Goal: Task Accomplishment & Management: Manage account settings

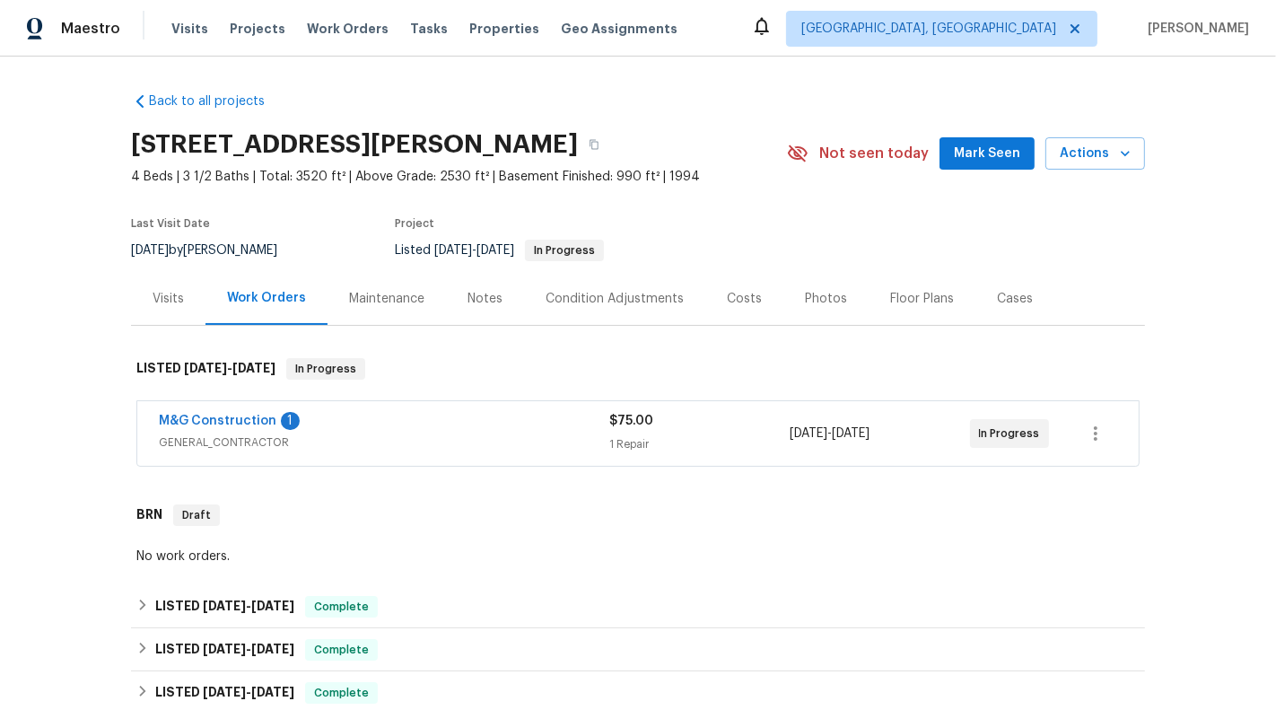
click at [770, 458] on div "M&G Construction 1 GENERAL_CONTRACTOR $75.00 1 Repair [DATE] - [DATE] In Progre…" at bounding box center [638, 433] width 1002 height 65
click at [753, 449] on div "1 Repair" at bounding box center [699, 444] width 180 height 18
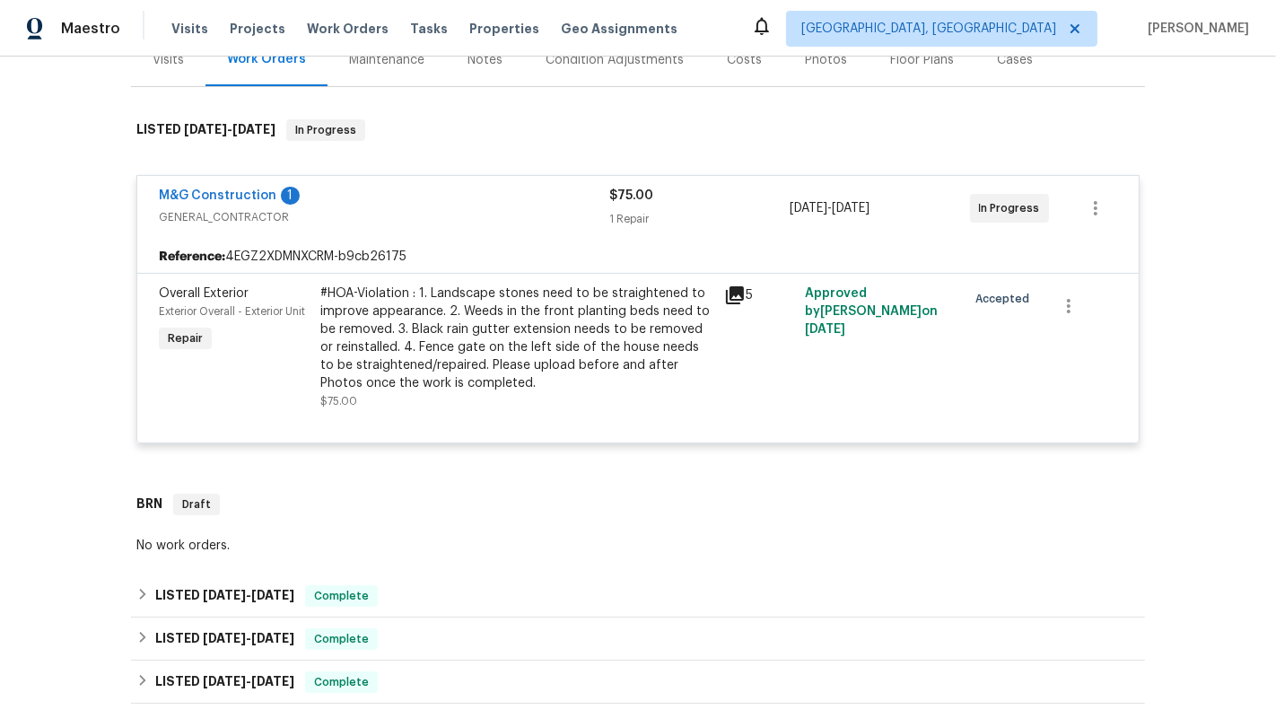
scroll to position [235, 0]
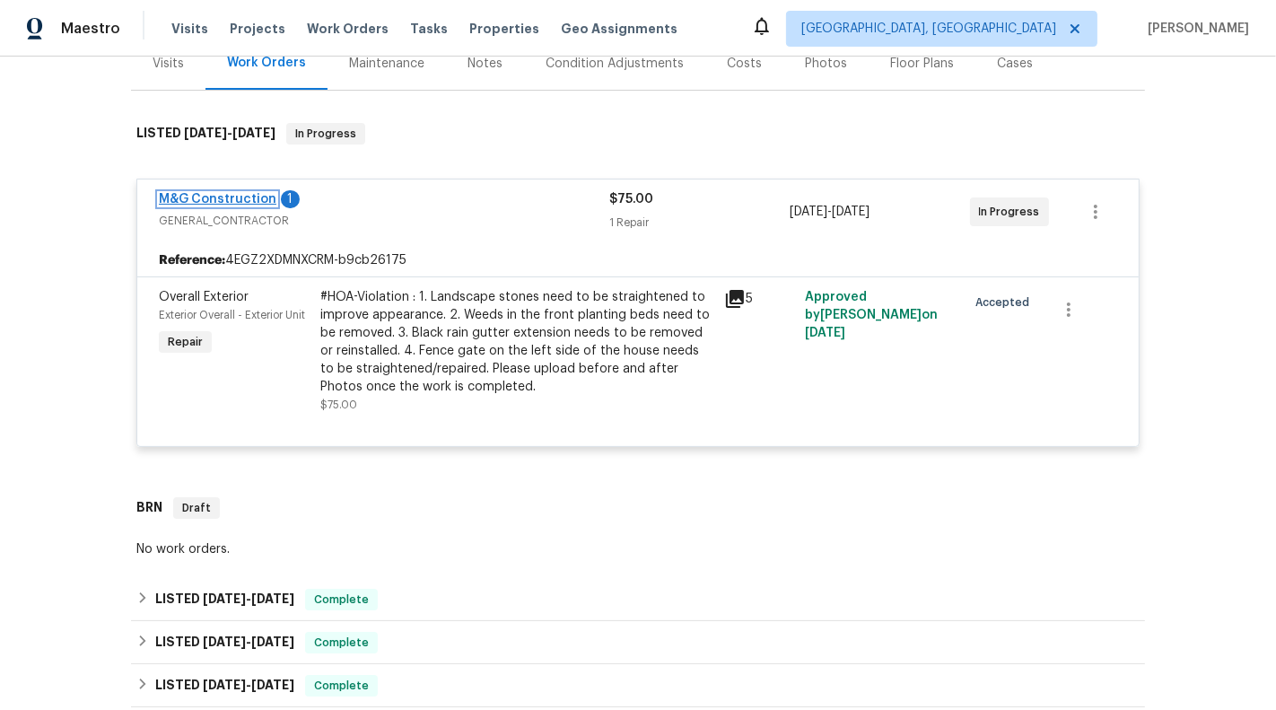
click at [226, 200] on link "M&G Construction" at bounding box center [218, 199] width 118 height 13
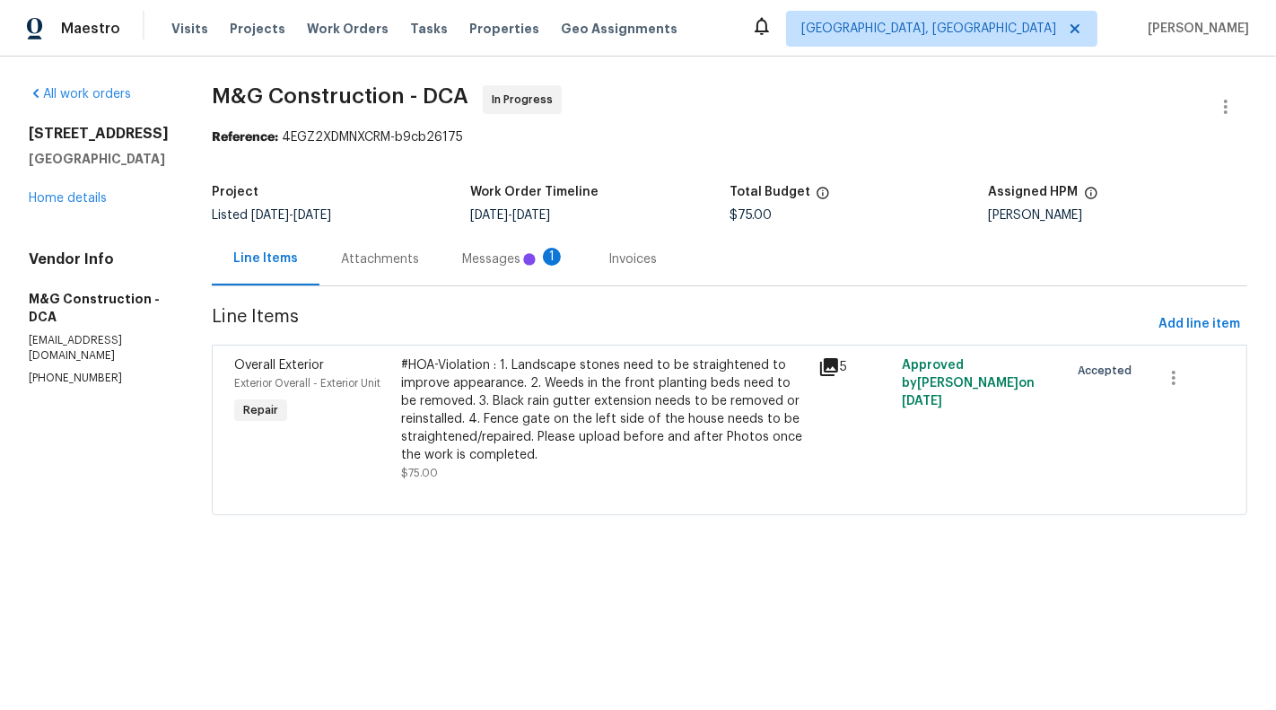
click at [462, 266] on div "Messages 1" at bounding box center [513, 259] width 103 height 18
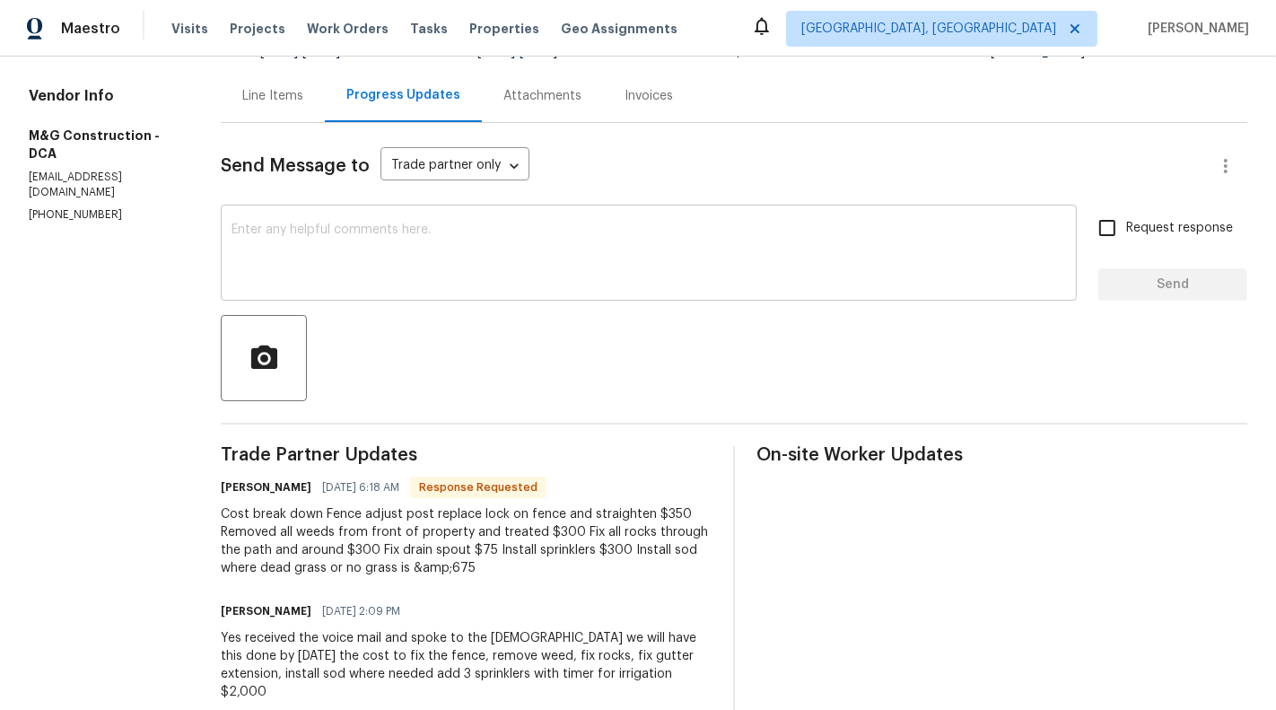
scroll to position [127, 0]
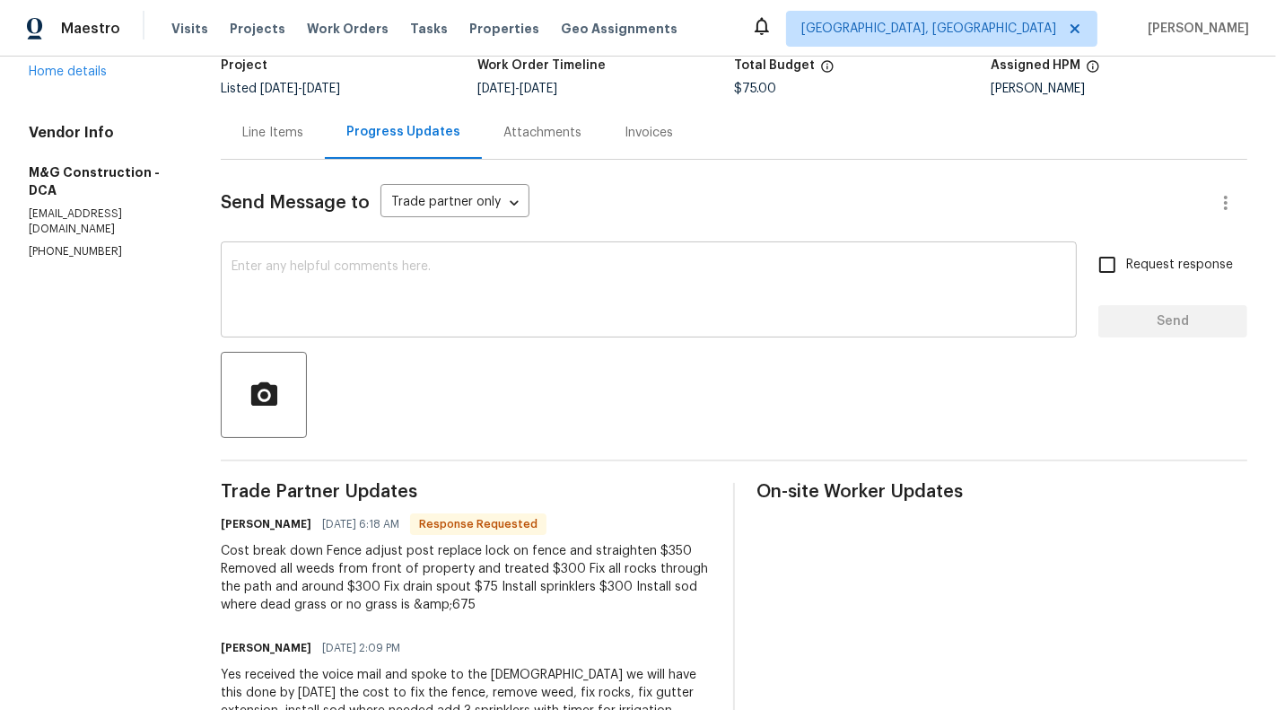
click at [309, 291] on textarea at bounding box center [649, 291] width 835 height 63
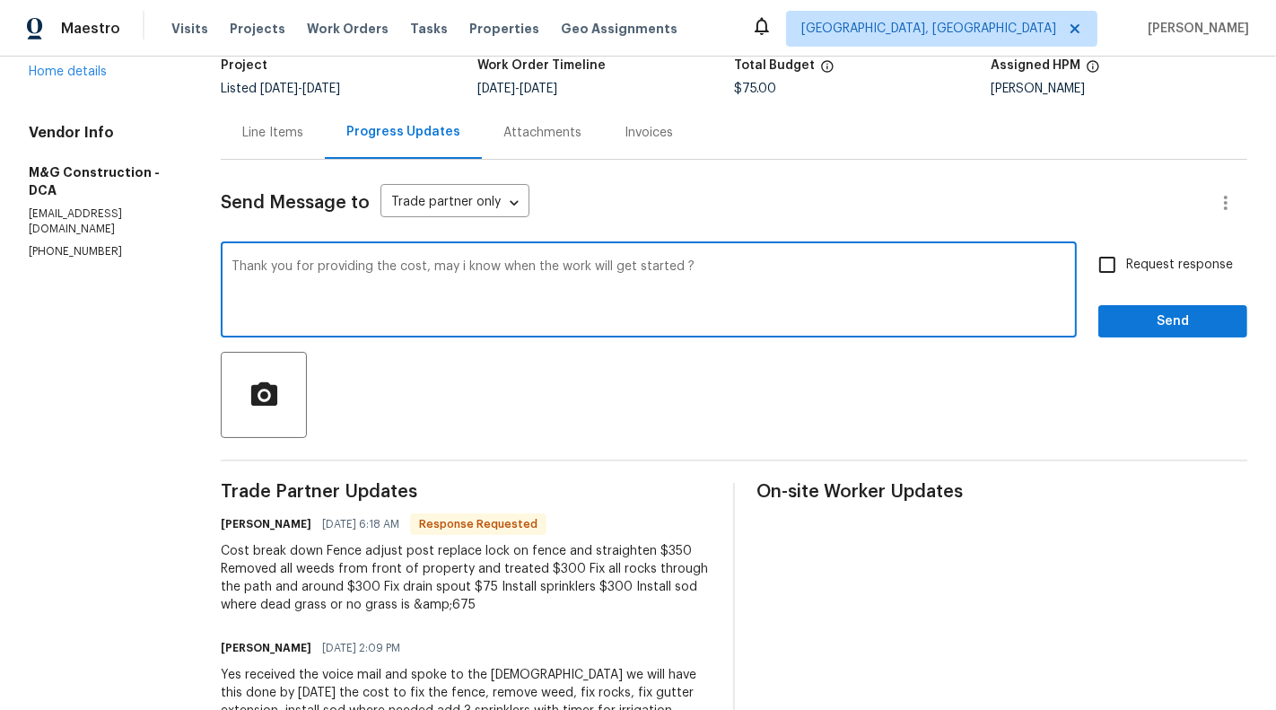
type textarea "Thank you for providing the cost, may i know when the work will get started ?"
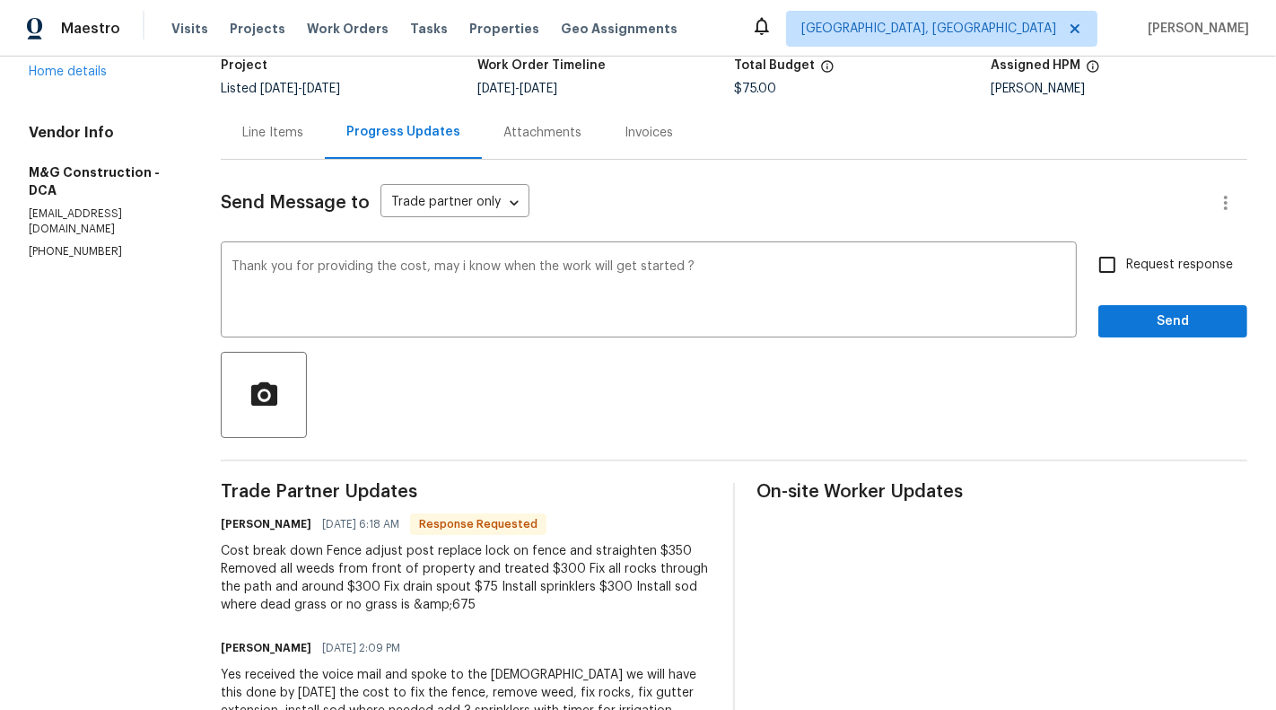
click at [1141, 273] on span "Request response" at bounding box center [1179, 265] width 107 height 19
click at [1126, 273] on input "Request response" at bounding box center [1108, 265] width 38 height 38
checkbox input "true"
click at [1171, 327] on span "Send" at bounding box center [1173, 322] width 120 height 22
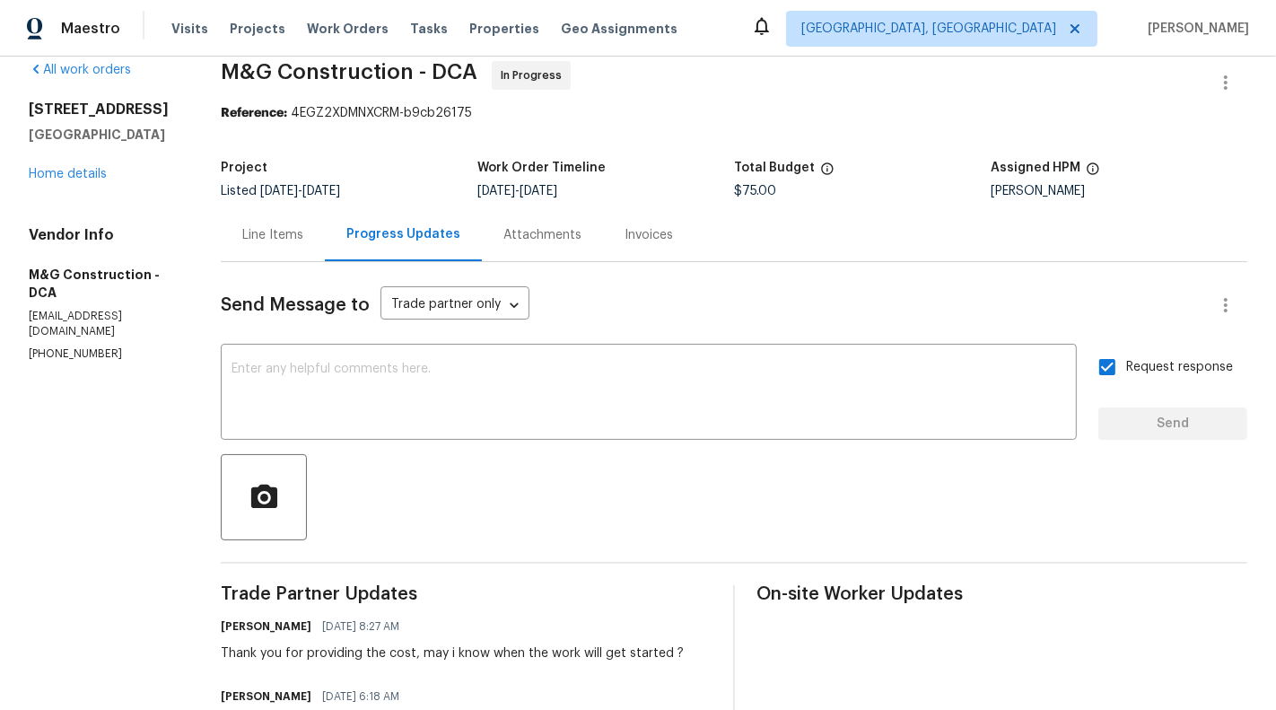
scroll to position [25, 0]
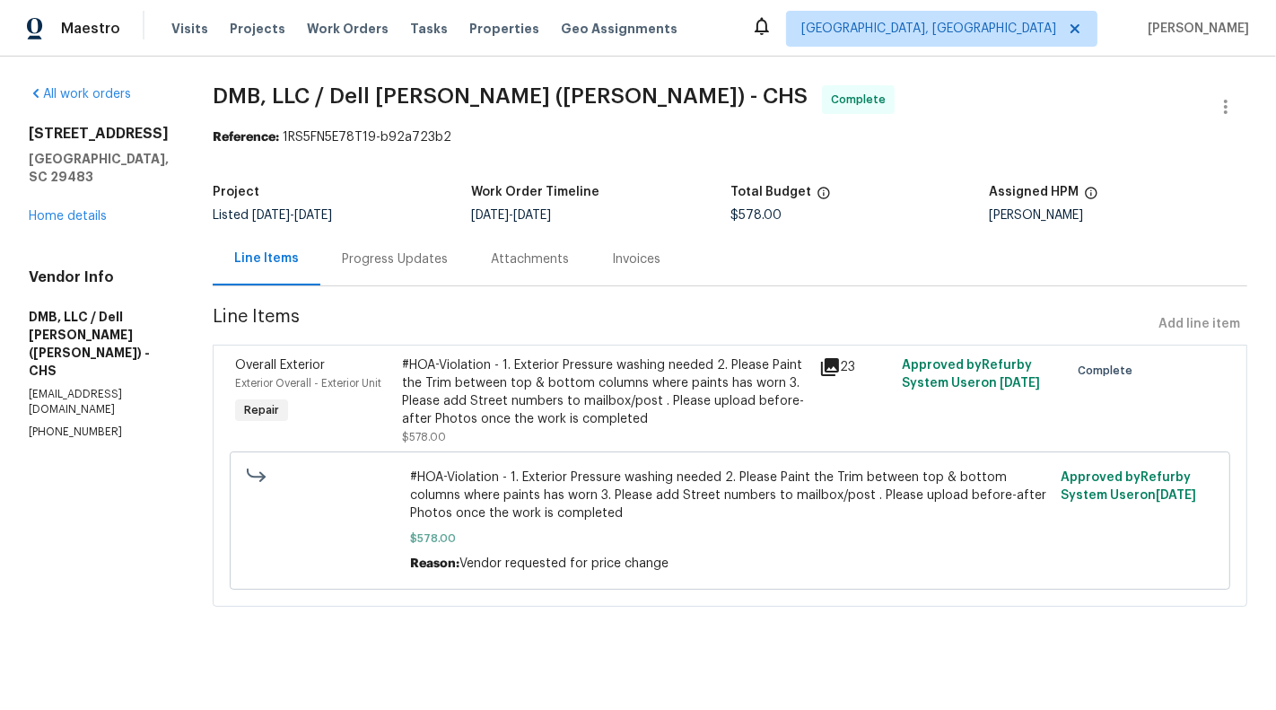
click at [92, 225] on div "529 Delafield Dr # 529 Summerville, SC 29483 Home details" at bounding box center [99, 175] width 141 height 101
click at [83, 223] on link "Home details" at bounding box center [68, 216] width 78 height 13
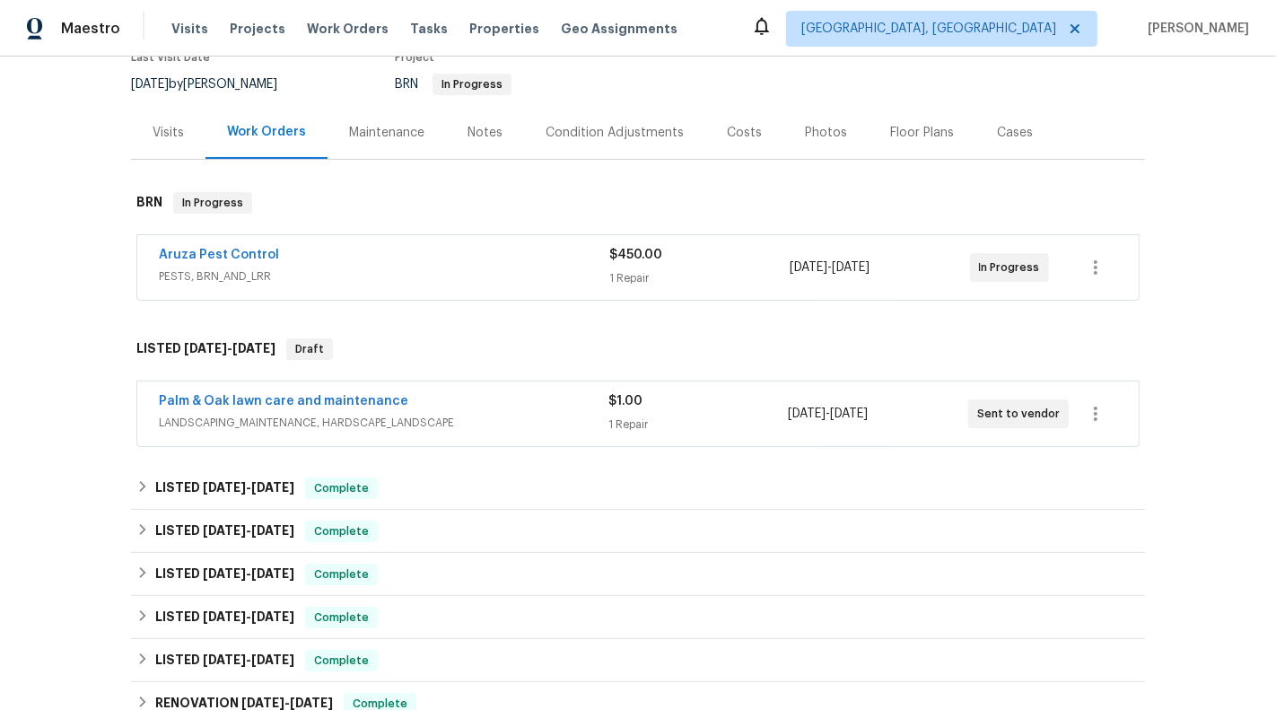
click at [567, 422] on span "LANDSCAPING_MAINTENANCE, HARDSCAPE_LANDSCAPE" at bounding box center [384, 423] width 450 height 18
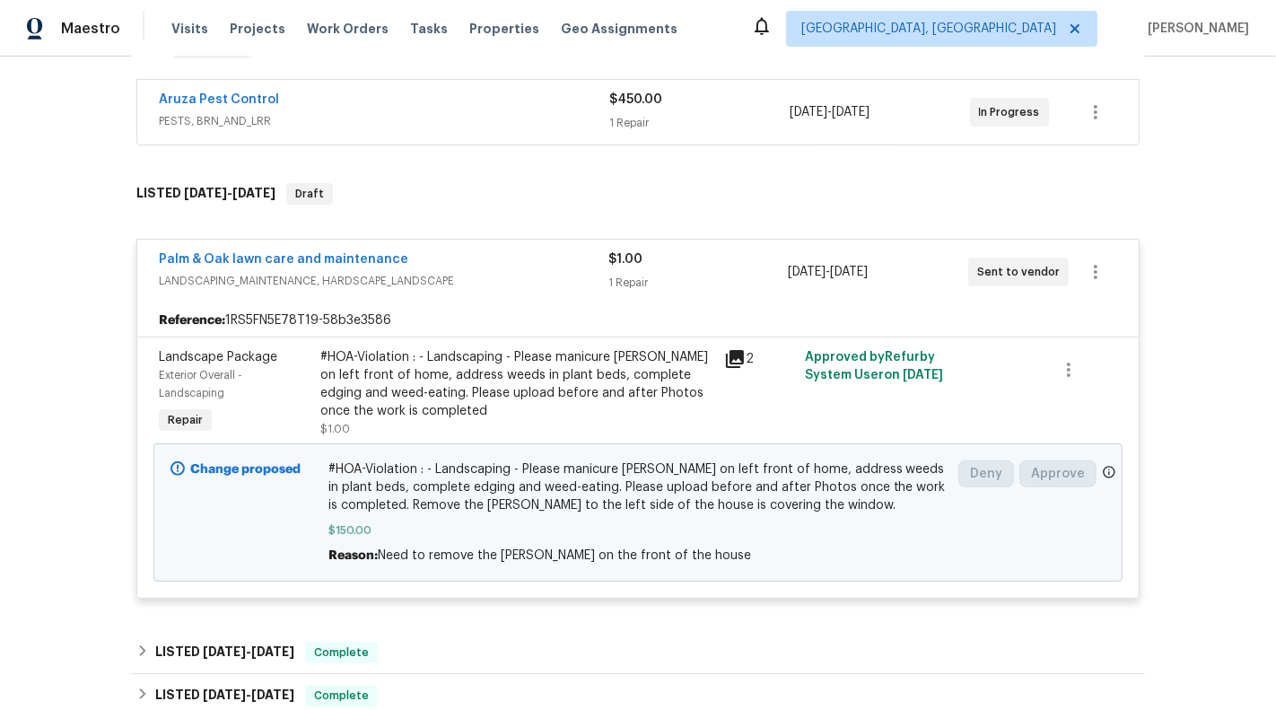
scroll to position [328, 0]
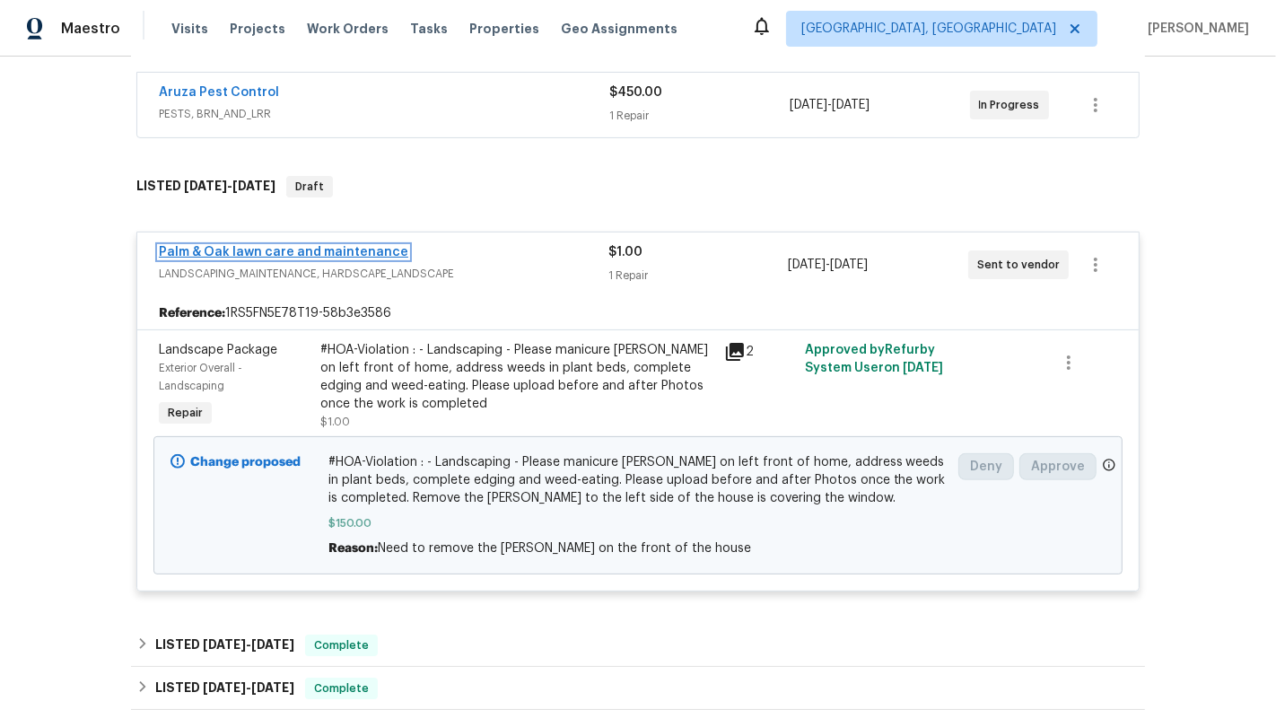
click at [358, 250] on link "Palm & Oak lawn care and maintenance" at bounding box center [283, 252] width 249 height 13
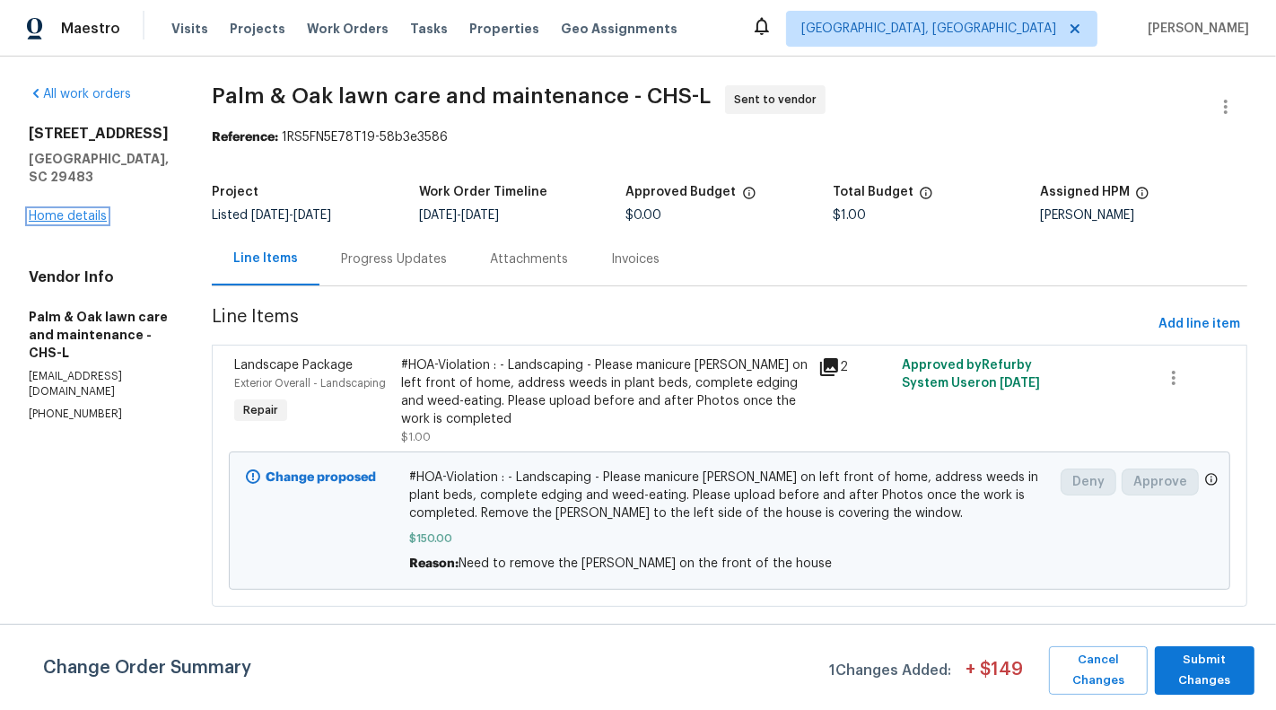
click at [72, 210] on link "Home details" at bounding box center [68, 216] width 78 height 13
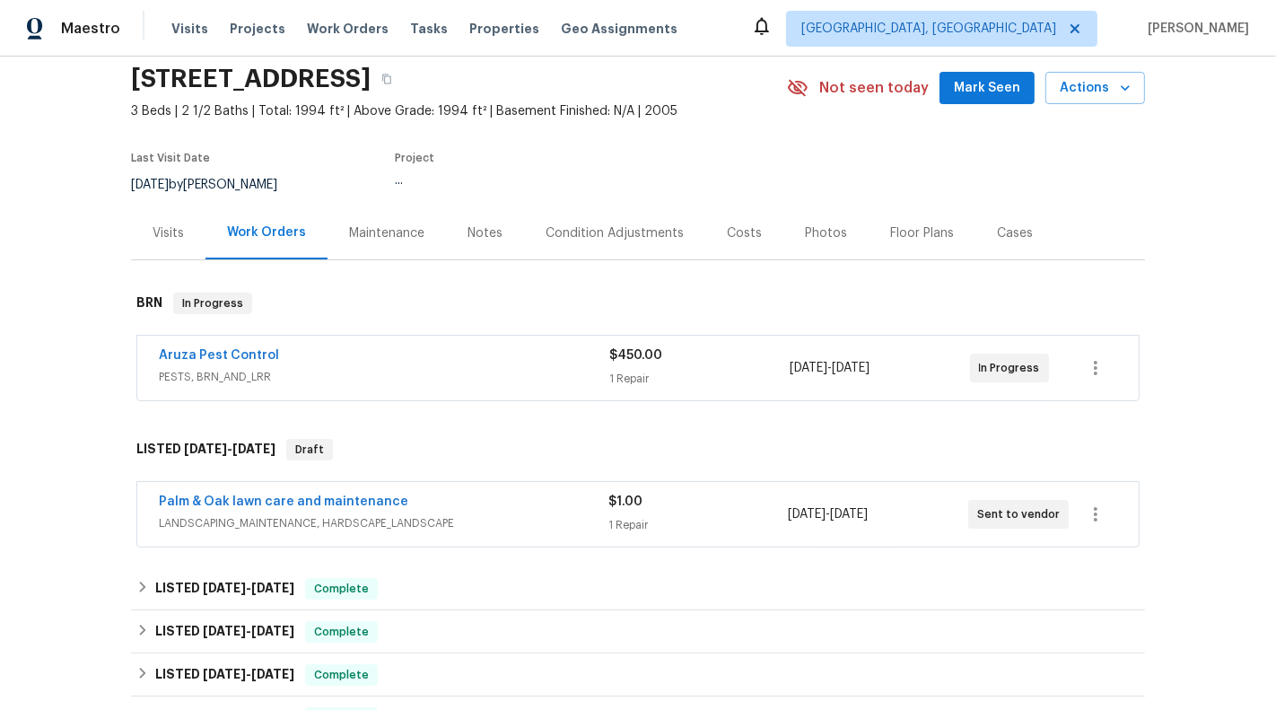
scroll to position [147, 0]
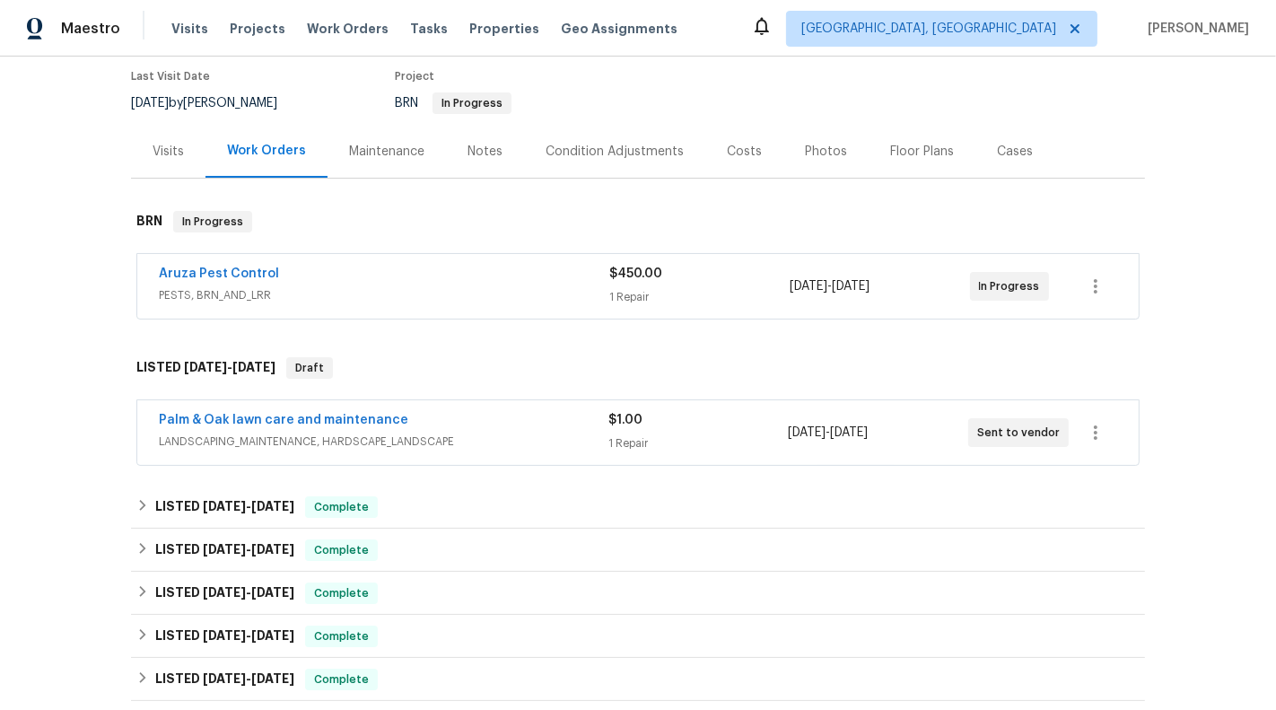
drag, startPoint x: 136, startPoint y: 408, endPoint x: 416, endPoint y: 406, distance: 280.0
click at [416, 406] on div "Palm & Oak lawn care and maintenance LANDSCAPING_MAINTENANCE, HARDSCAPE_LANDSCA…" at bounding box center [638, 432] width 1002 height 65
drag, startPoint x: 425, startPoint y: 420, endPoint x: 160, endPoint y: 419, distance: 265.6
click at [160, 419] on div "Palm & Oak lawn care and maintenance" at bounding box center [384, 422] width 450 height 22
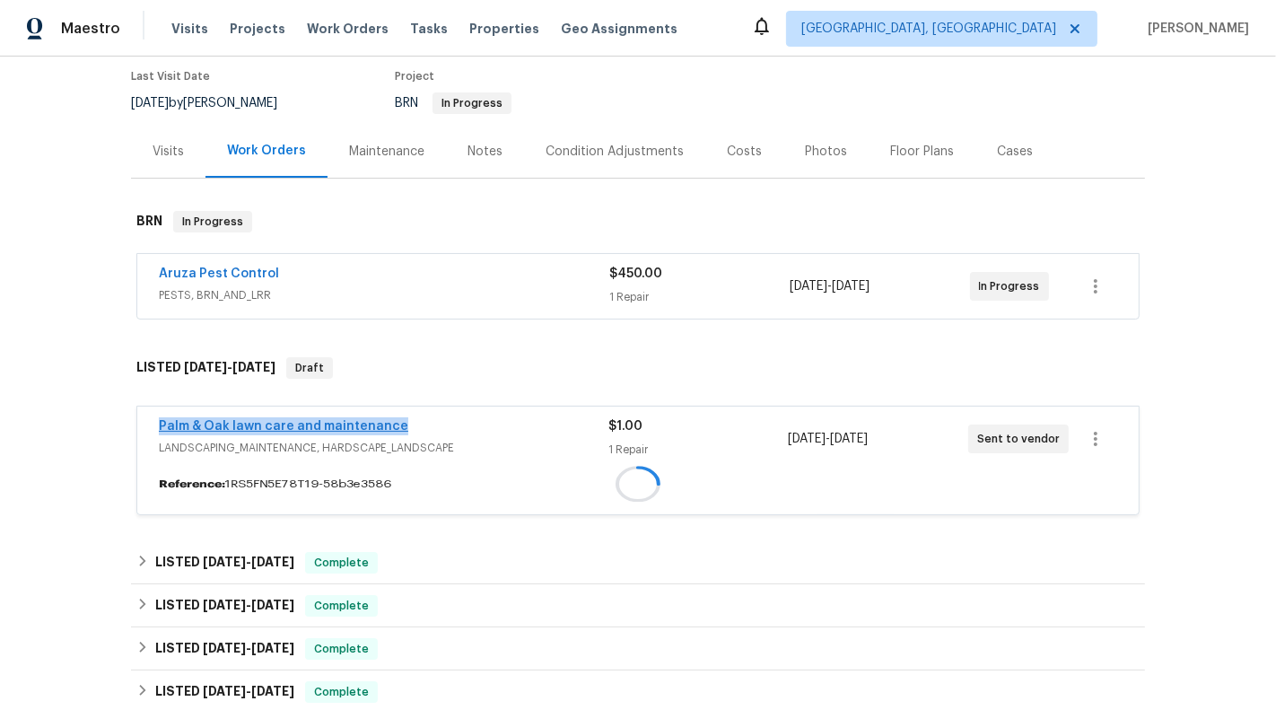
copy link "Palm & Oak lawn care and maintenance"
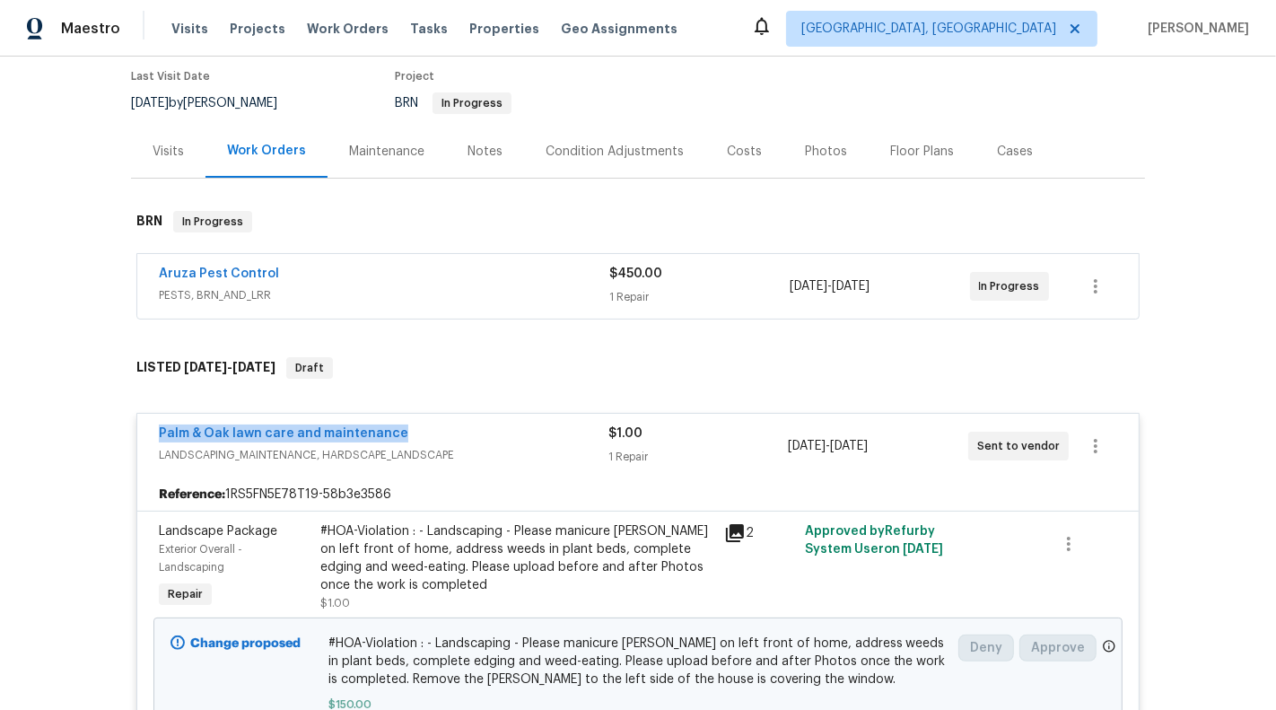
scroll to position [0, 0]
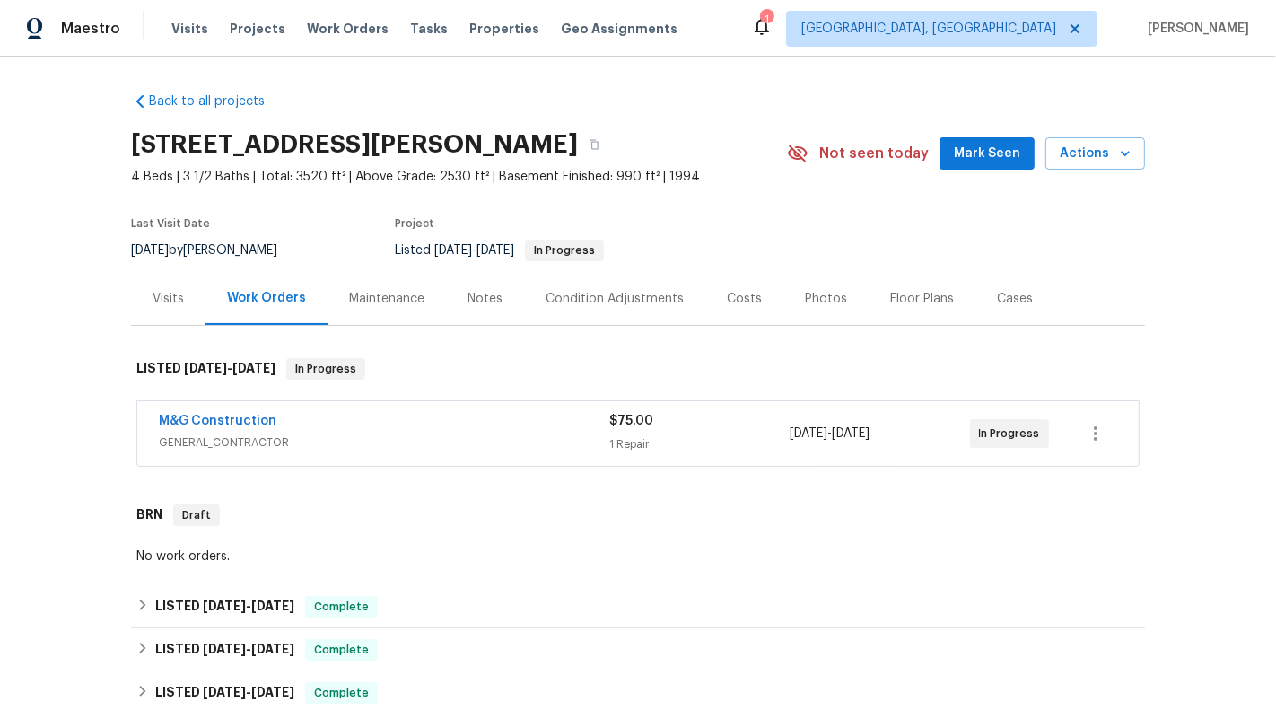
click at [507, 462] on div "M&G Construction GENERAL_CONTRACTOR $75.00 1 Repair [DATE] - [DATE] In Progress" at bounding box center [638, 433] width 1002 height 65
click at [483, 442] on span "GENERAL_CONTRACTOR" at bounding box center [384, 442] width 451 height 18
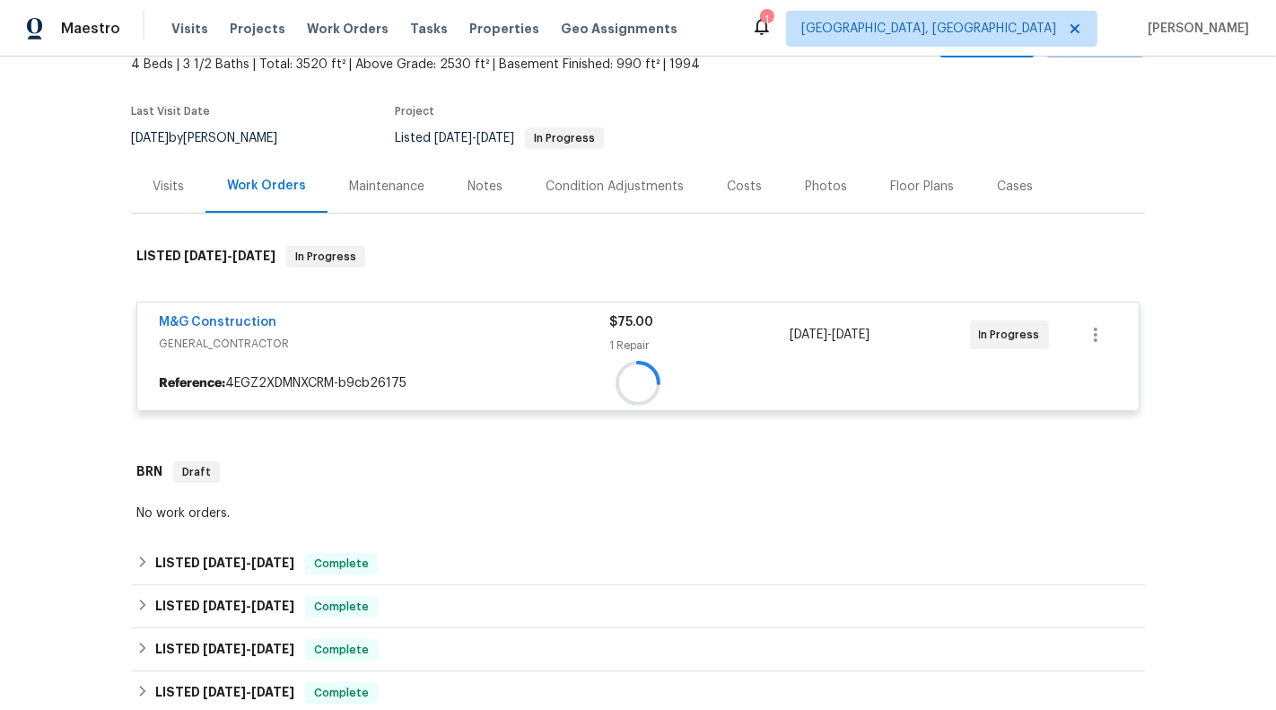
scroll to position [119, 0]
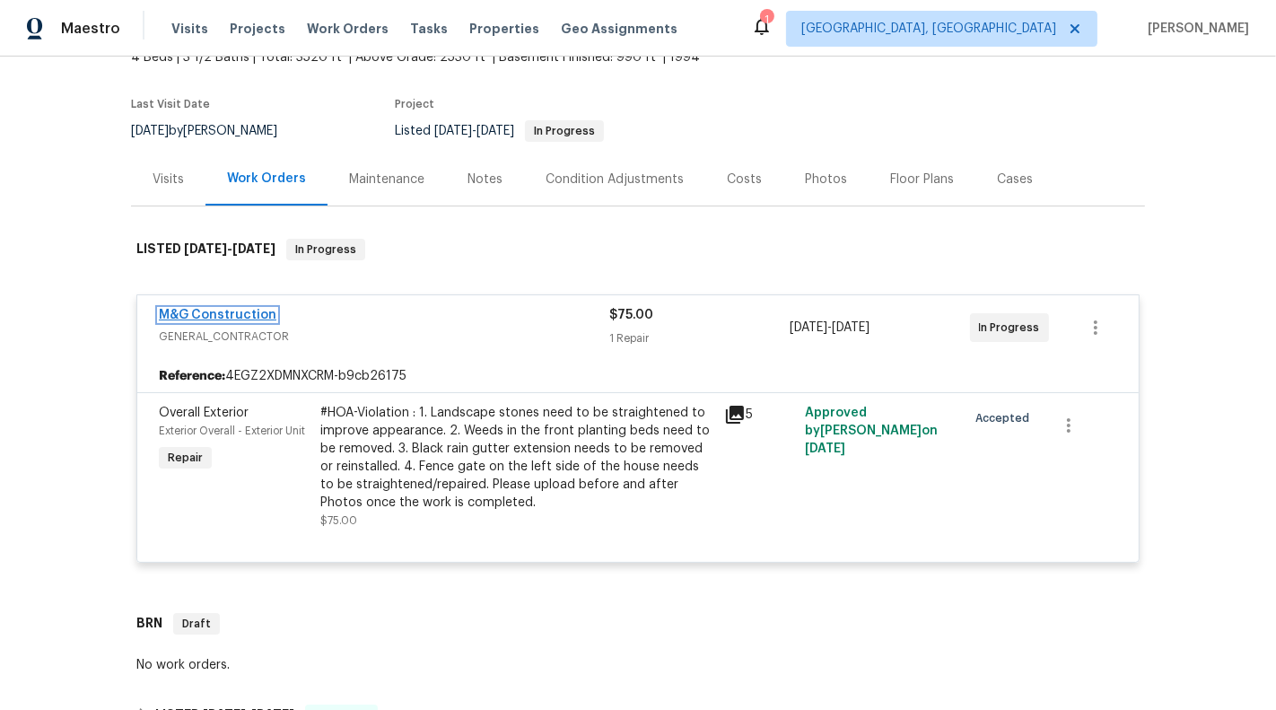
click at [197, 309] on link "M&G Construction" at bounding box center [218, 315] width 118 height 13
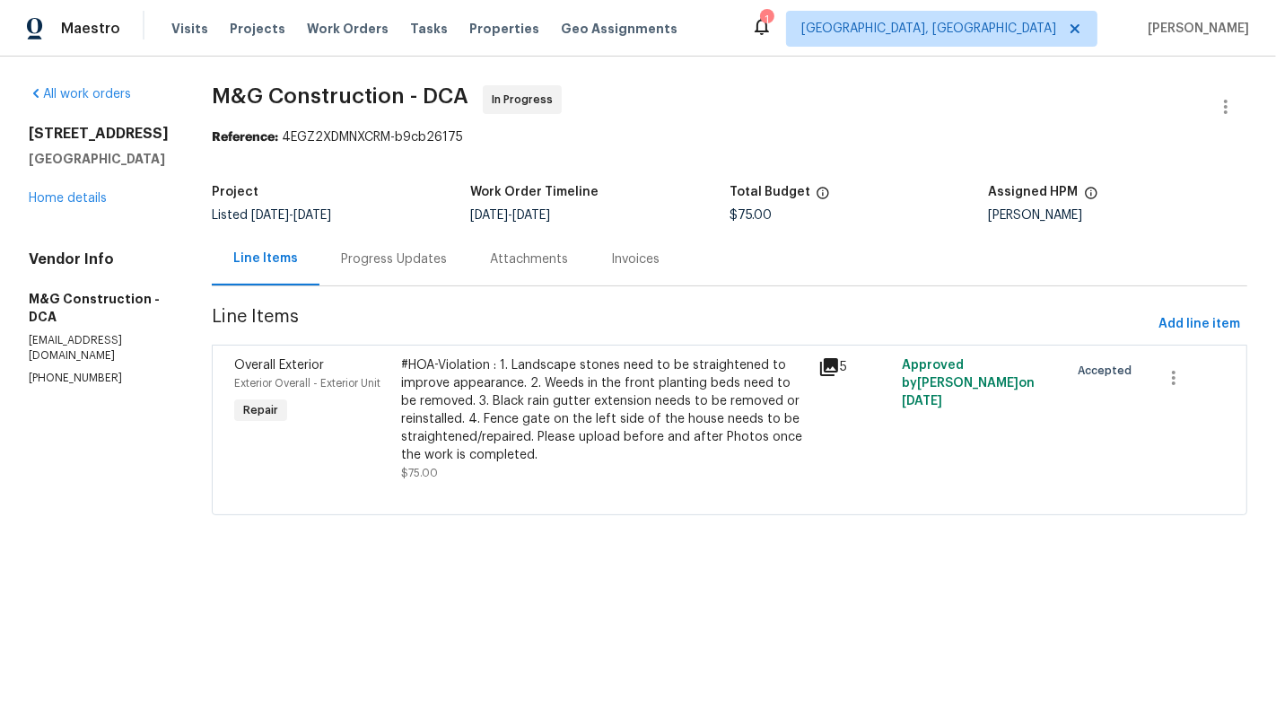
click at [696, 396] on div "#HOA-Violation : 1. Landscape stones need to be straightened to improve appeara…" at bounding box center [604, 410] width 407 height 108
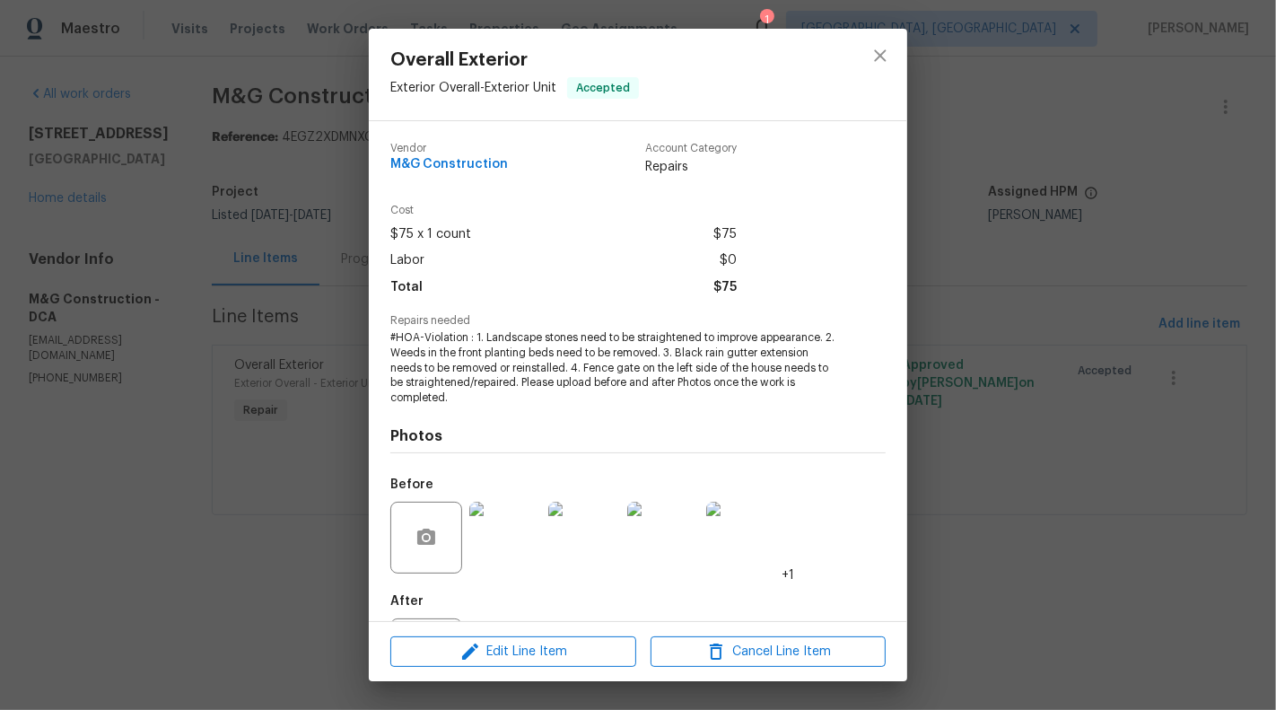
click at [543, 635] on div "Edit Line Item Cancel Line Item" at bounding box center [638, 652] width 538 height 60
click at [543, 653] on span "Edit Line Item" at bounding box center [513, 652] width 235 height 22
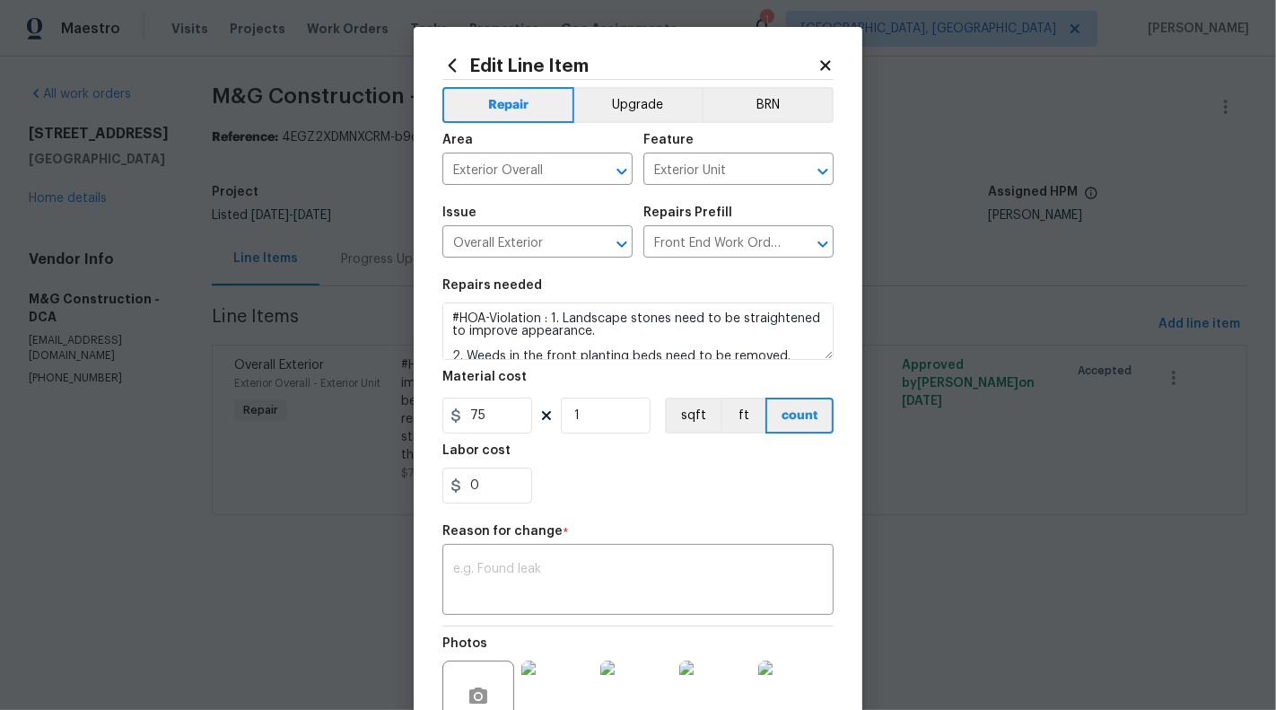
scroll to position [191, 0]
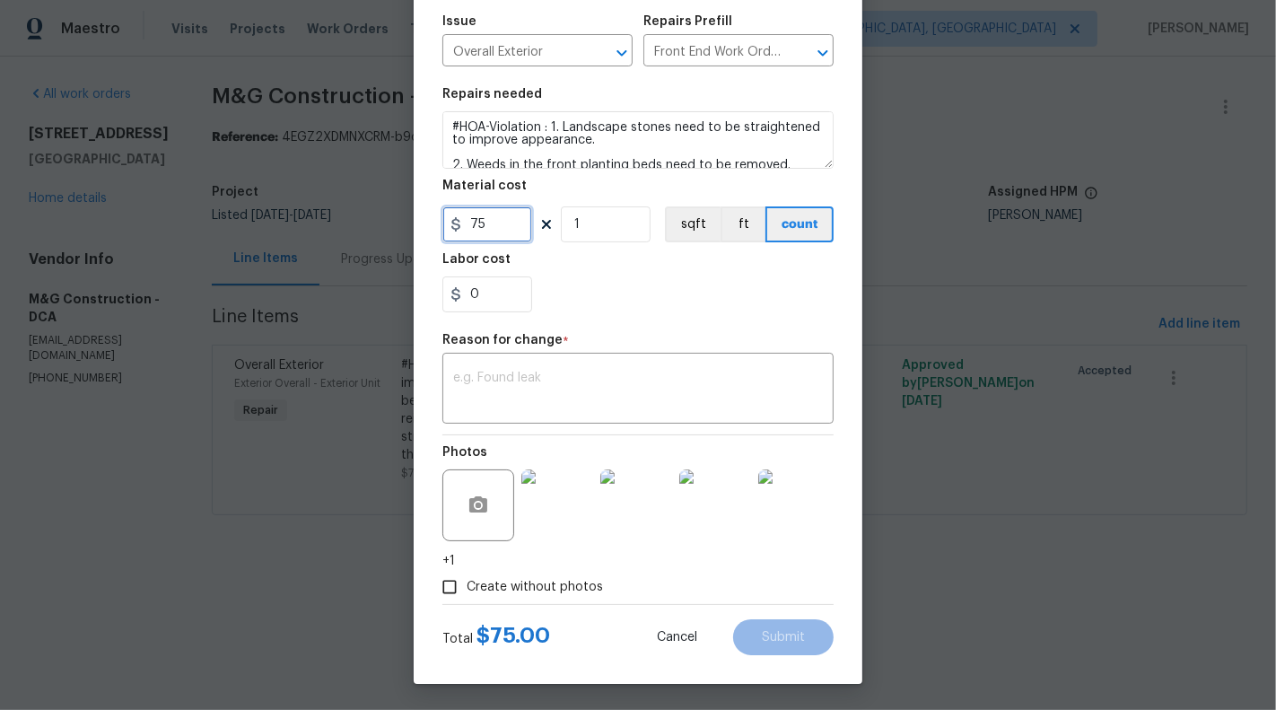
drag, startPoint x: 467, startPoint y: 226, endPoint x: 521, endPoint y: 226, distance: 53.8
click at [521, 226] on input "75" at bounding box center [487, 224] width 90 height 36
type input "675"
click at [515, 385] on textarea at bounding box center [638, 391] width 370 height 38
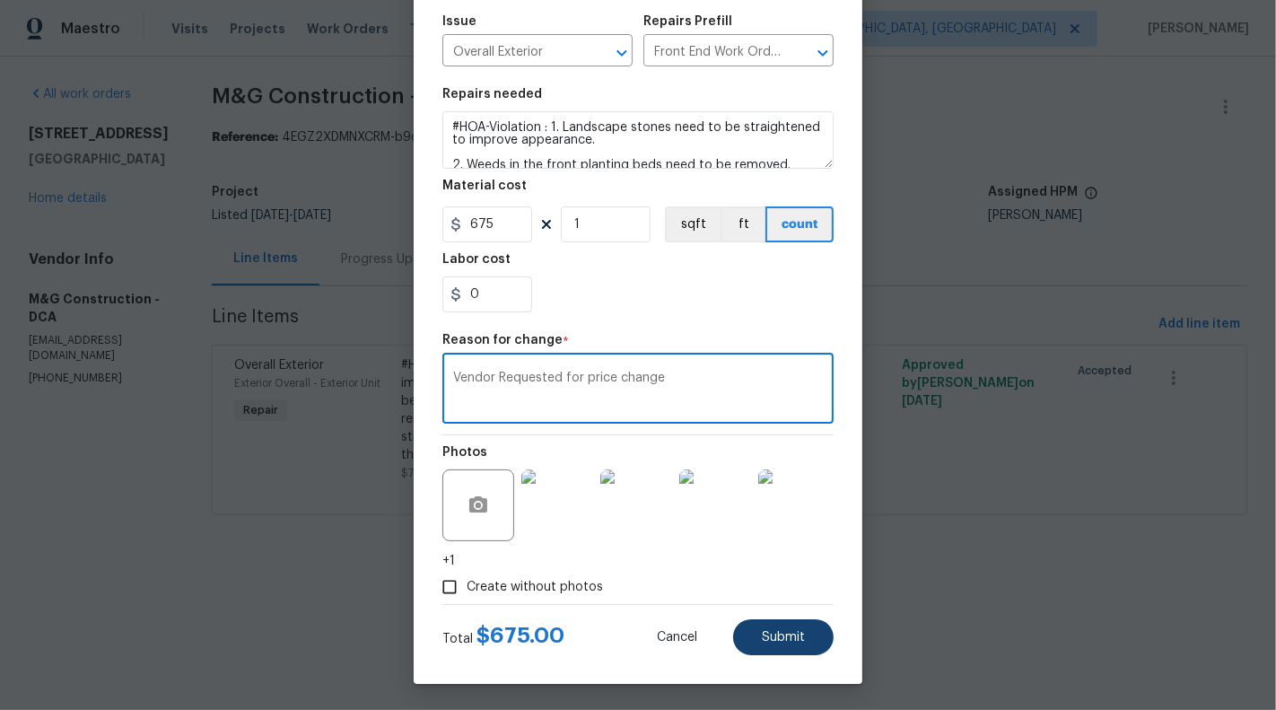
type textarea "Vendor Requested for price change"
click at [774, 631] on span "Submit" at bounding box center [783, 637] width 43 height 13
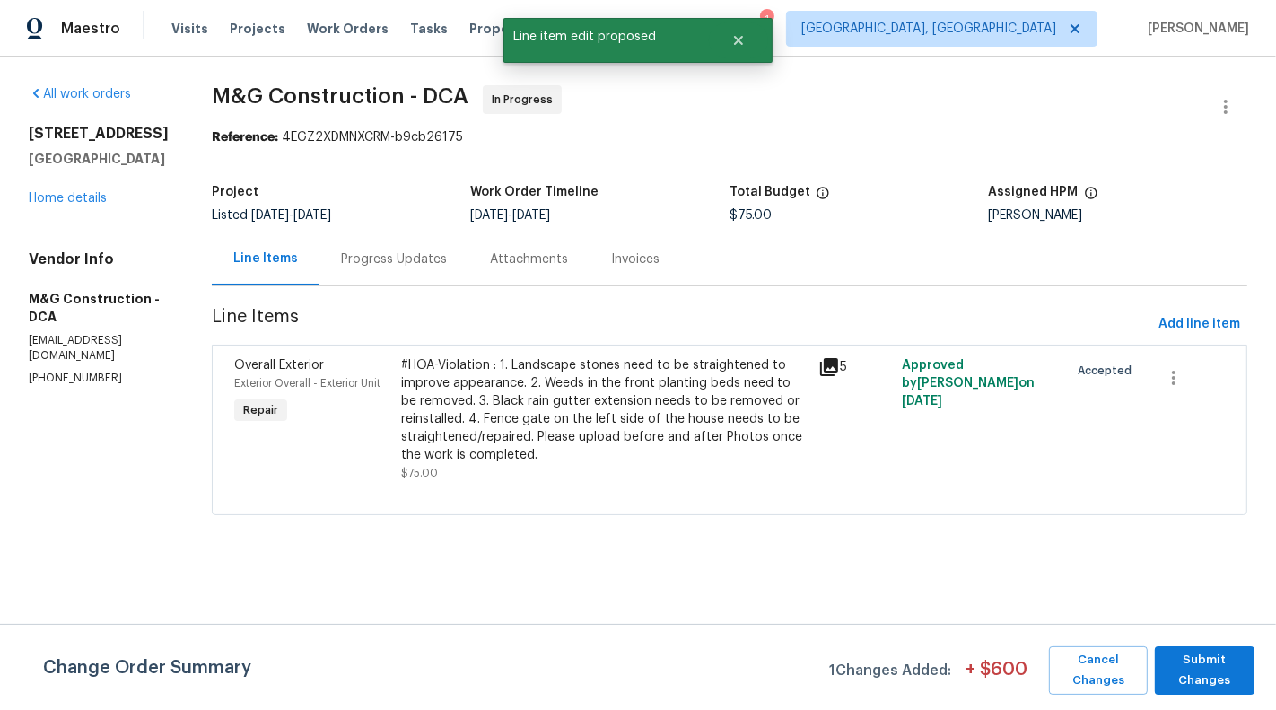
scroll to position [0, 0]
click at [1184, 651] on span "Submit Changes" at bounding box center [1205, 670] width 82 height 41
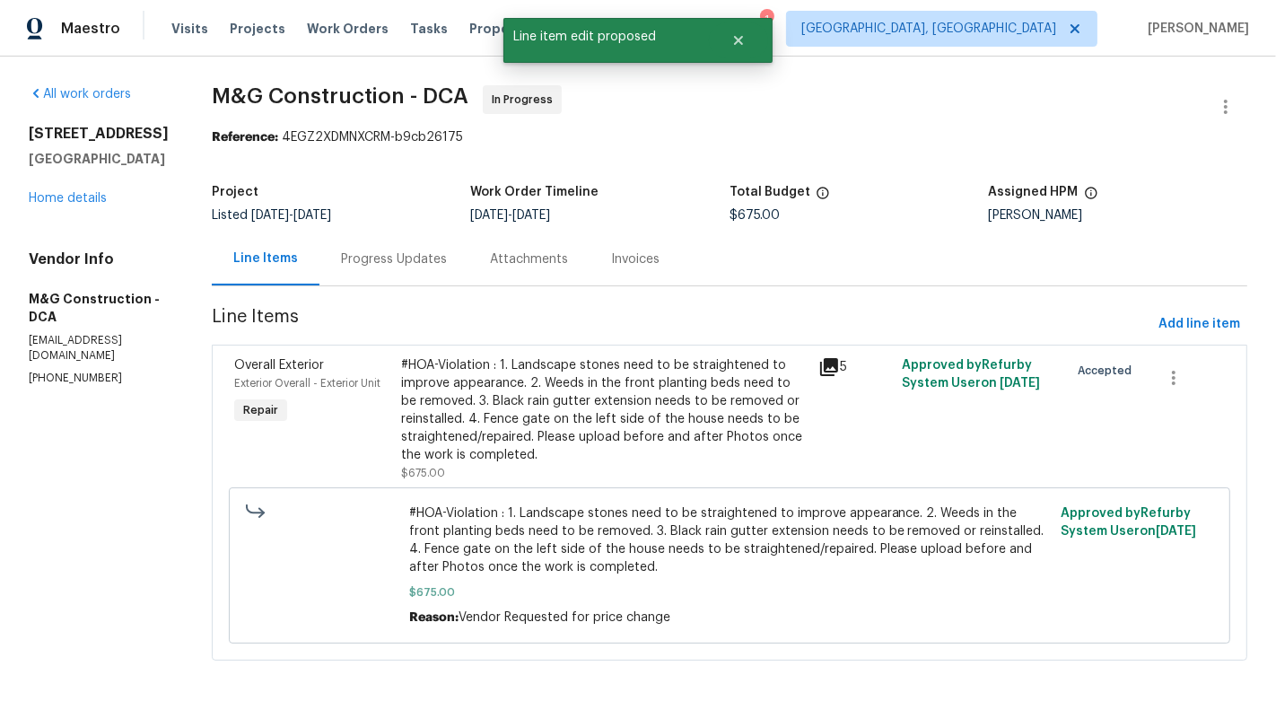
click at [381, 265] on div "Progress Updates" at bounding box center [394, 259] width 106 height 18
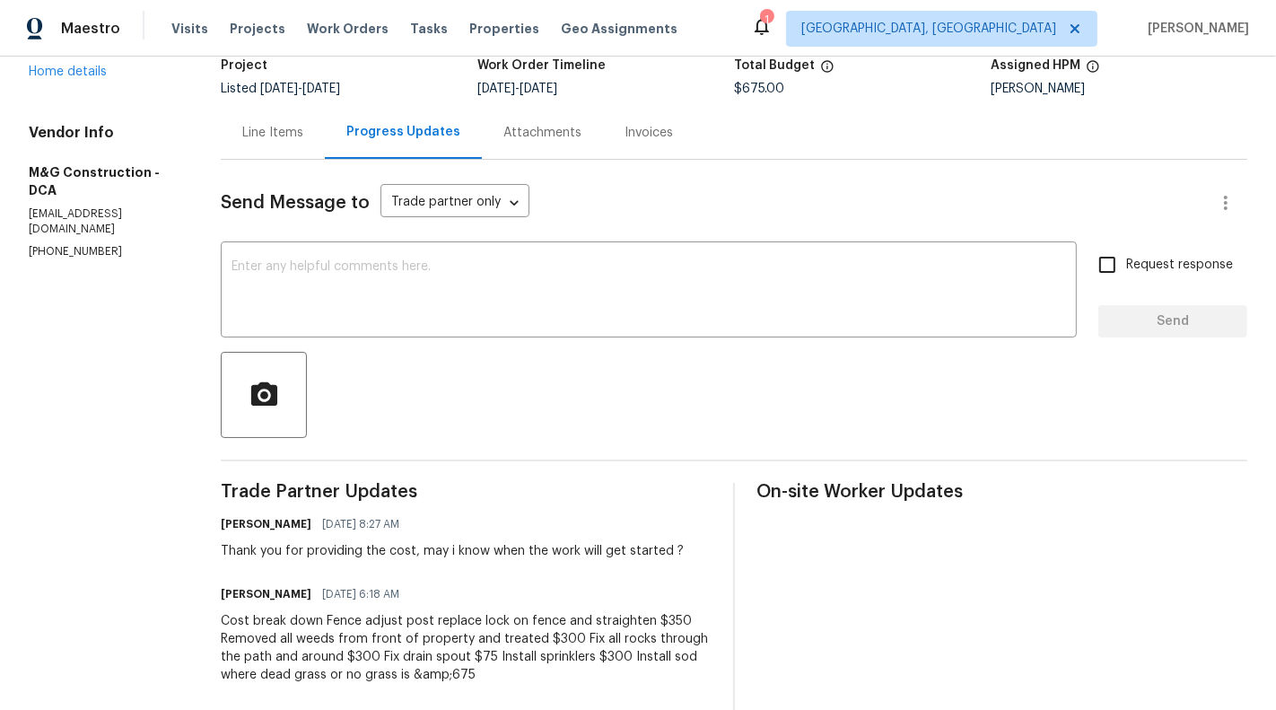
scroll to position [27, 0]
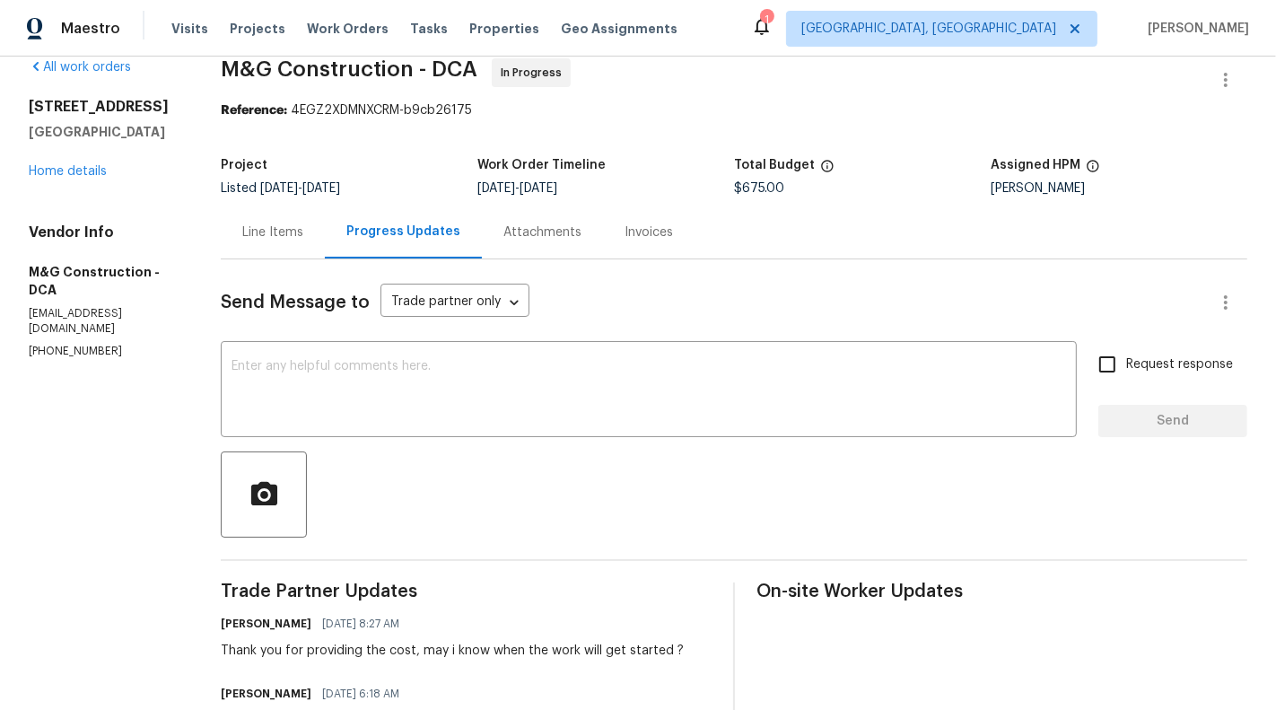
click at [255, 235] on div "Line Items" at bounding box center [272, 232] width 61 height 18
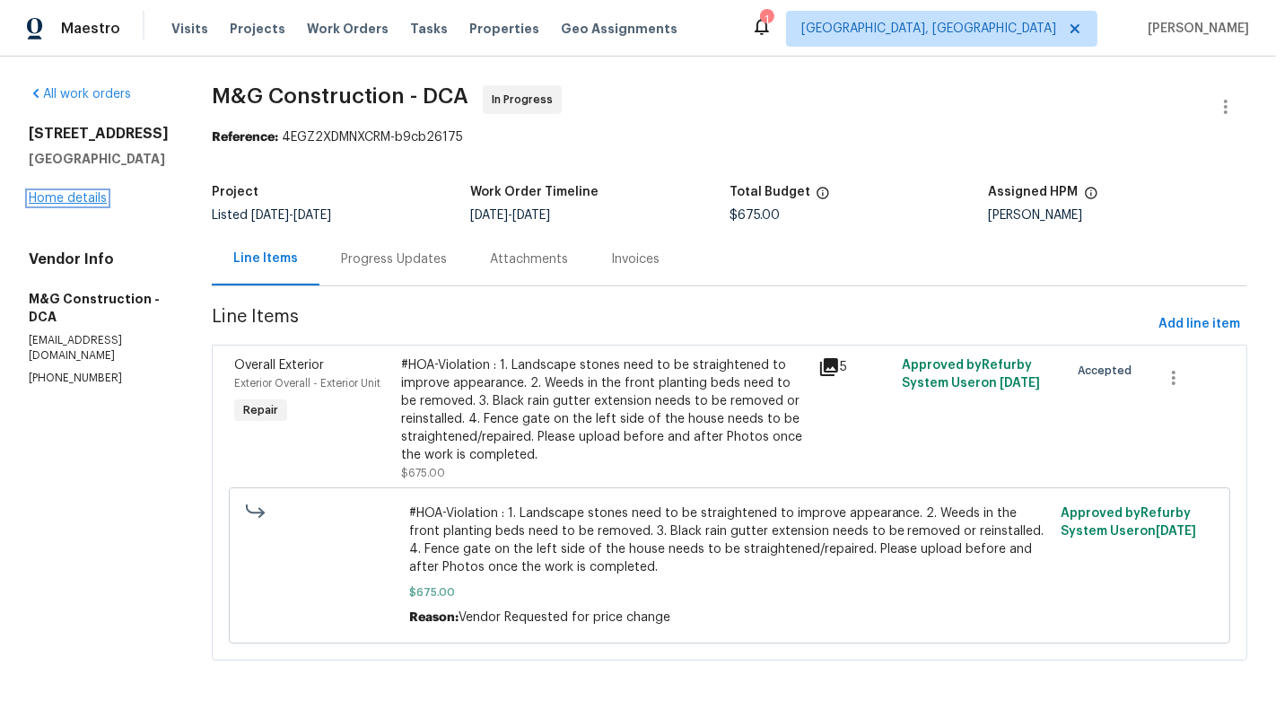
click at [73, 205] on link "Home details" at bounding box center [68, 198] width 78 height 13
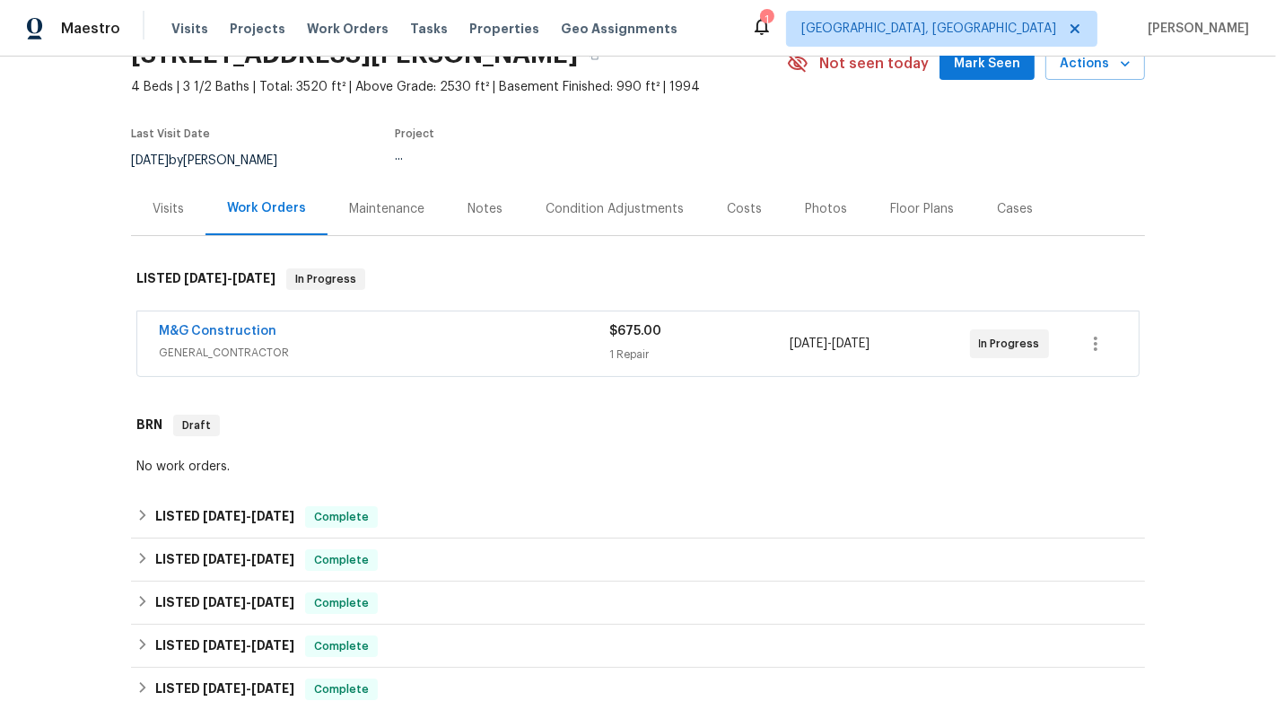
scroll to position [100, 0]
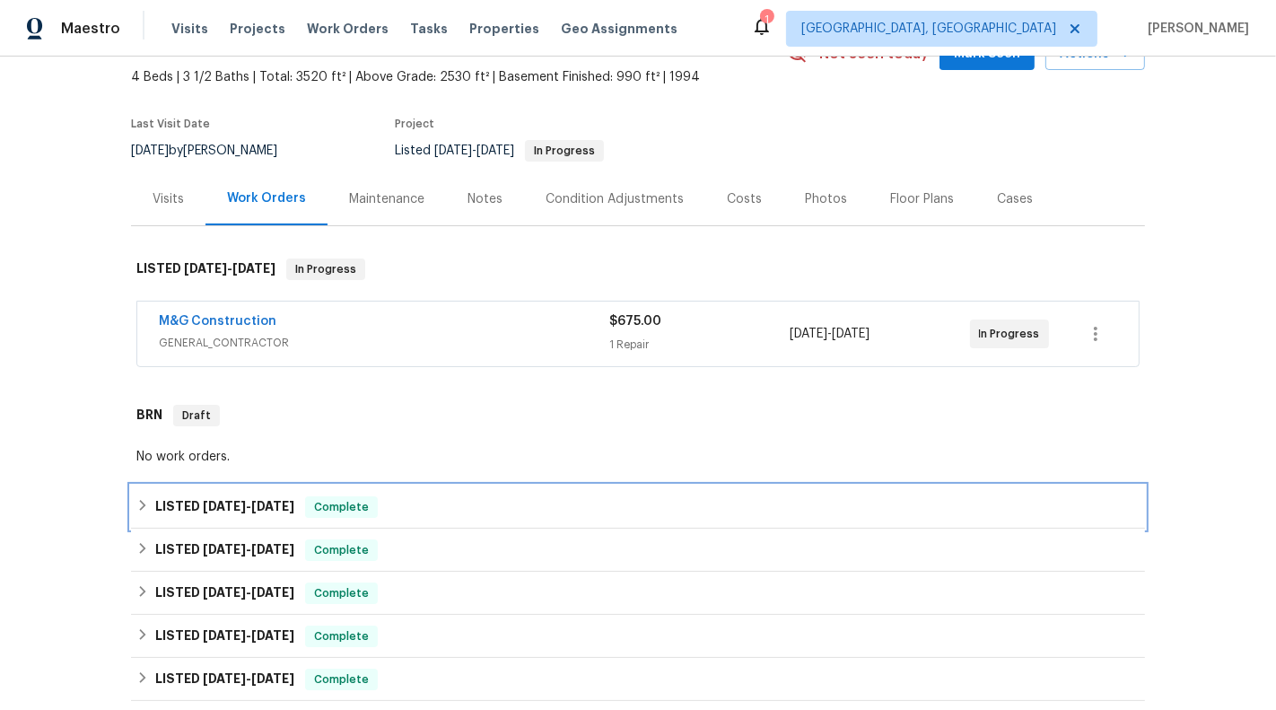
click at [527, 520] on div "LISTED [DATE] - [DATE] Complete" at bounding box center [638, 507] width 1014 height 43
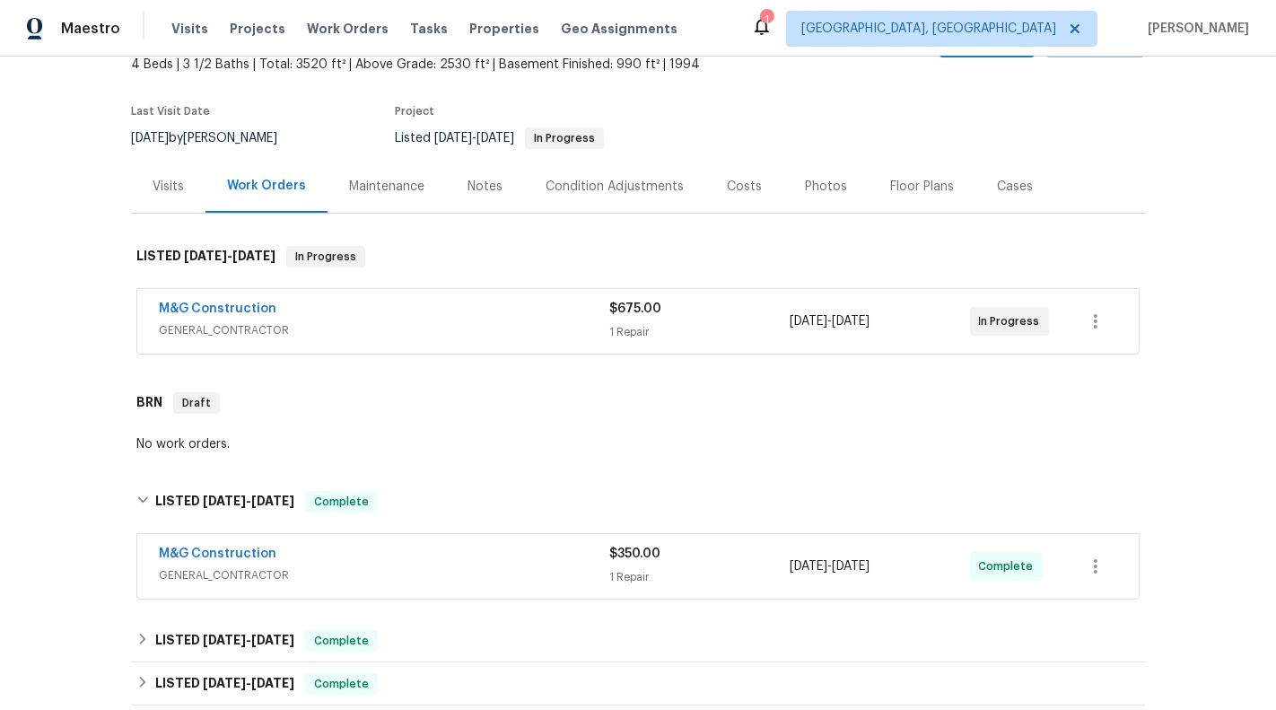
click at [529, 556] on div "M&G Construction" at bounding box center [384, 556] width 451 height 22
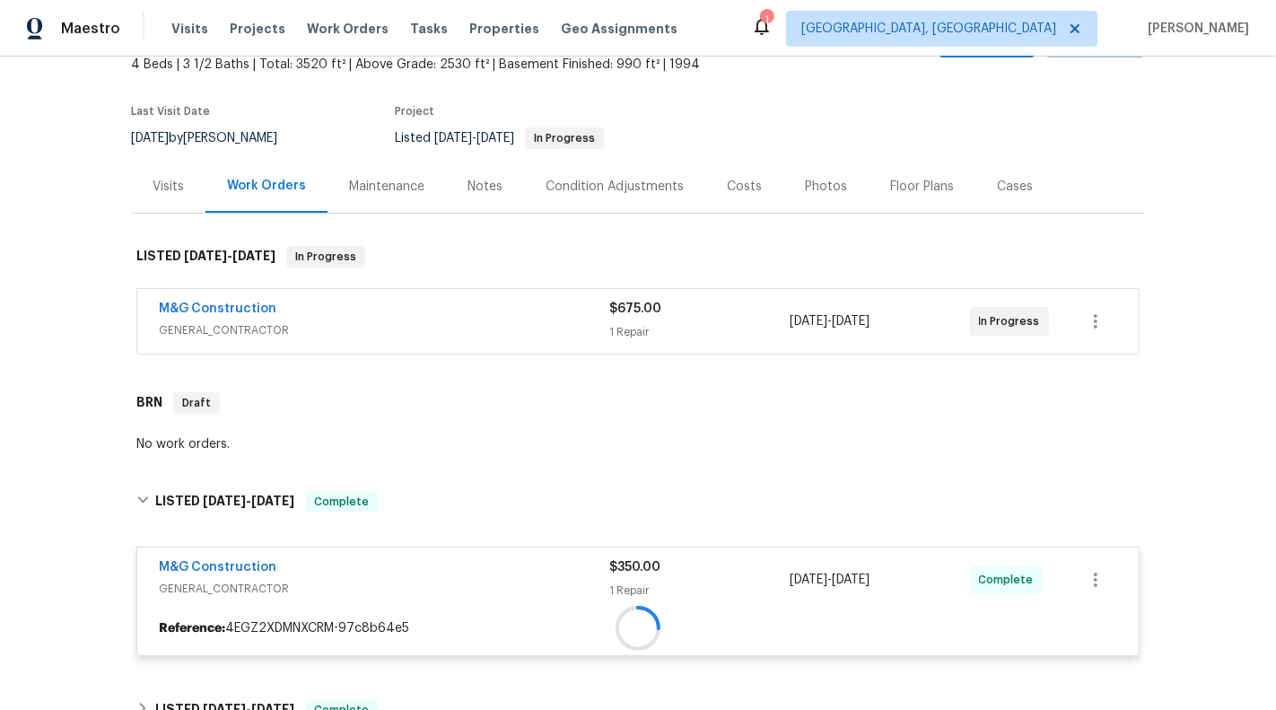
scroll to position [153, 0]
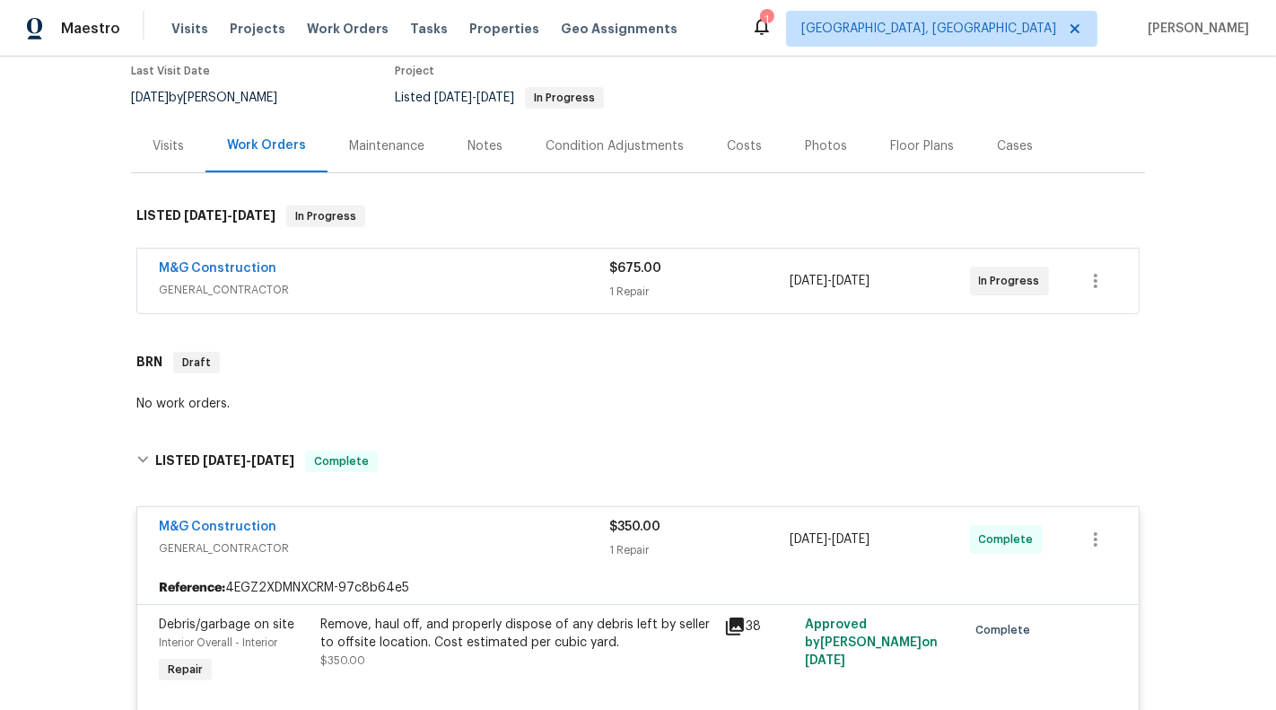
click at [529, 544] on span "GENERAL_CONTRACTOR" at bounding box center [384, 548] width 451 height 18
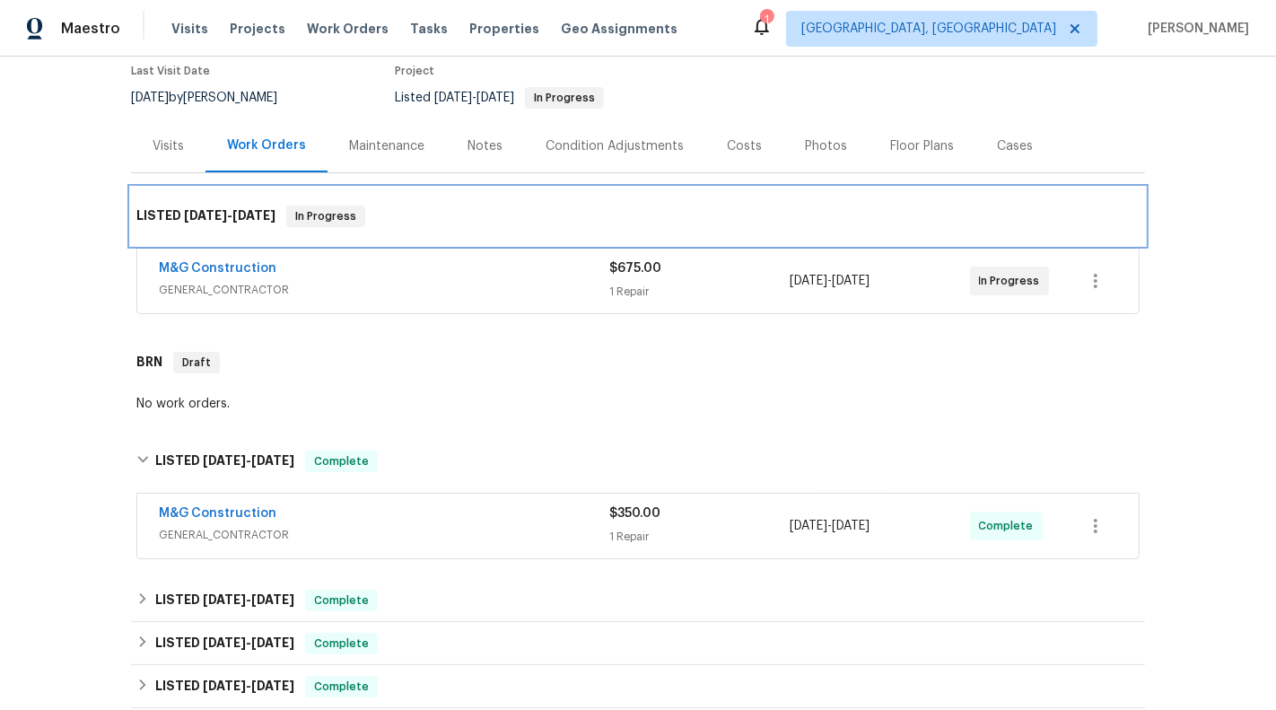
click at [532, 243] on div "LISTED [DATE] - [DATE] In Progress" at bounding box center [638, 216] width 1014 height 57
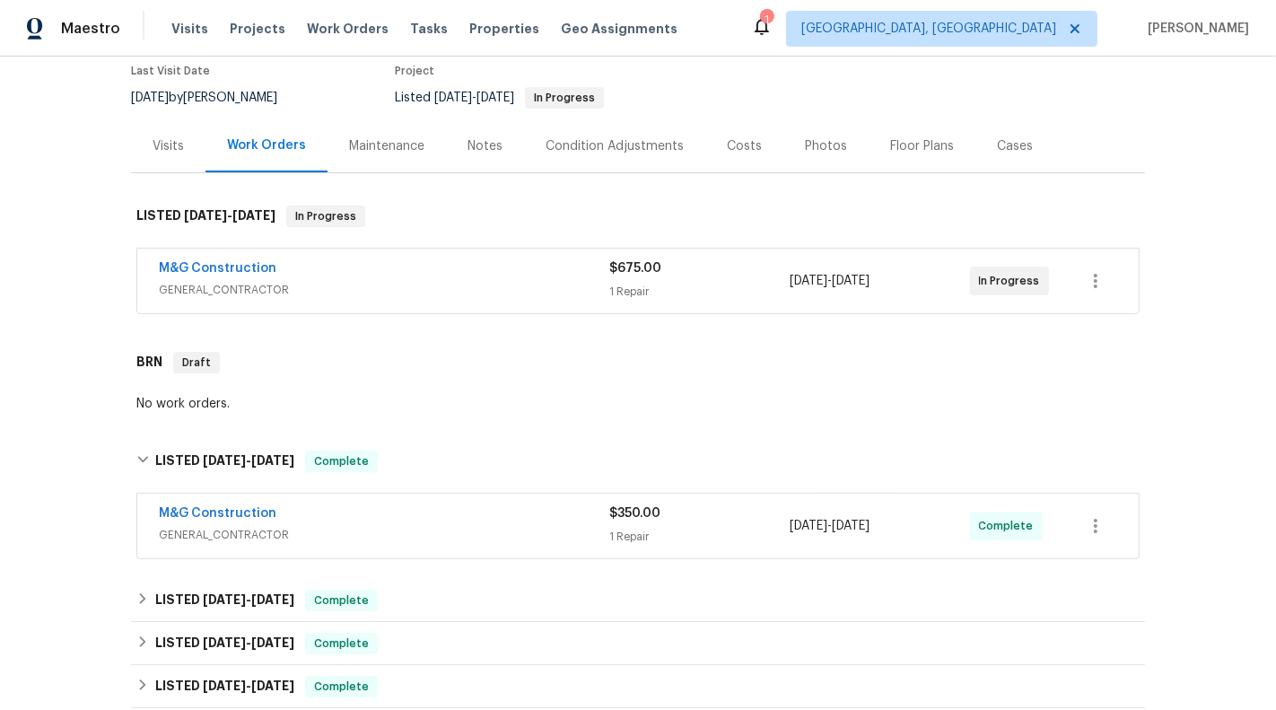
click at [532, 271] on div "M&G Construction" at bounding box center [384, 270] width 451 height 22
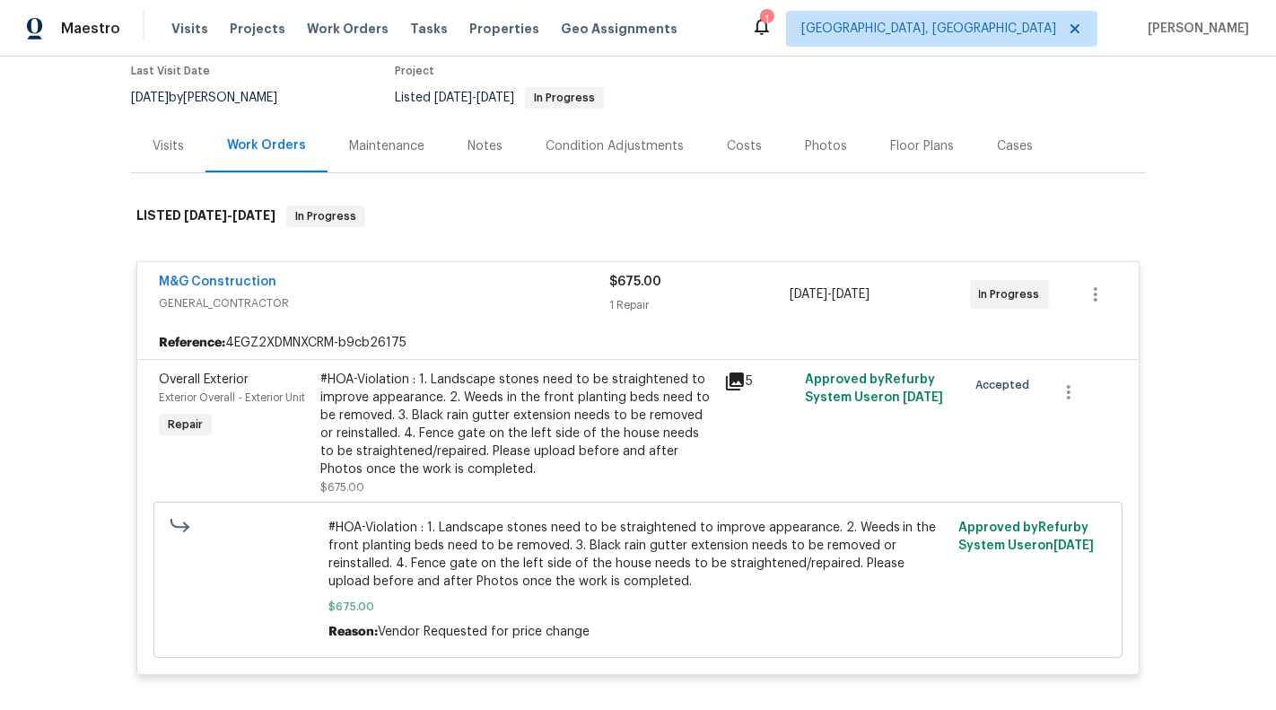
click at [454, 307] on span "GENERAL_CONTRACTOR" at bounding box center [384, 303] width 451 height 18
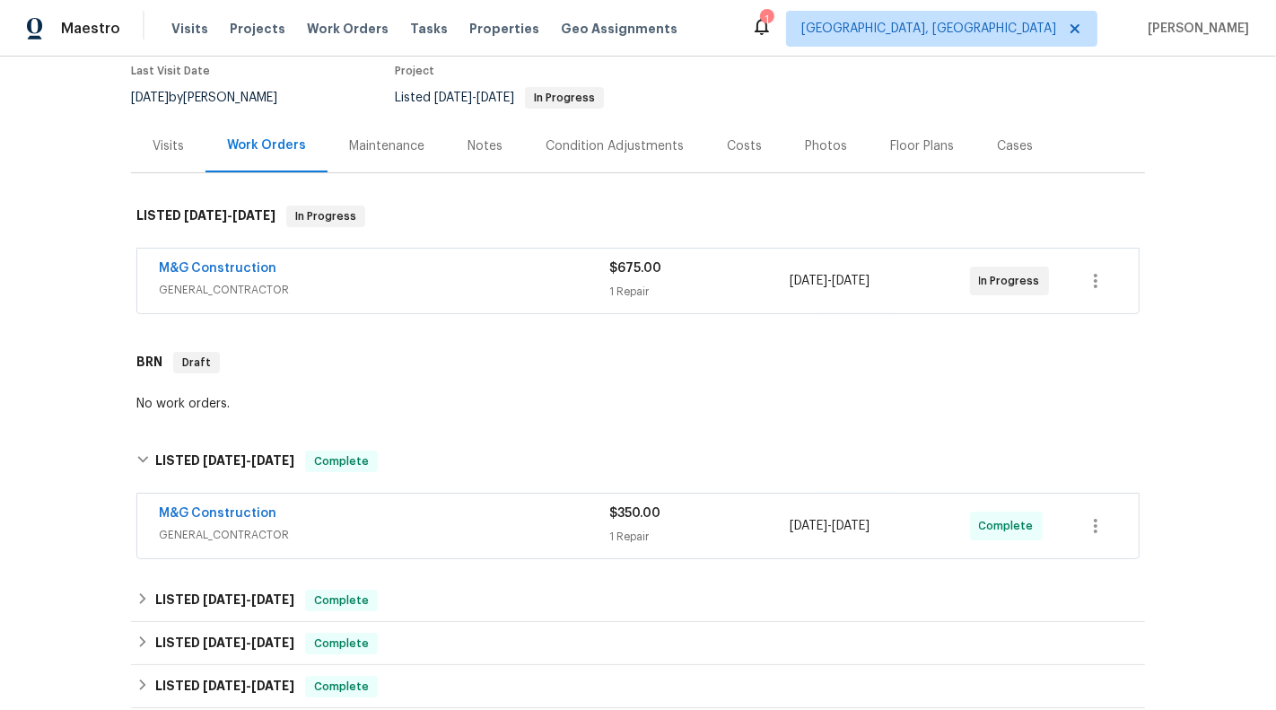
click at [451, 281] on span "GENERAL_CONTRACTOR" at bounding box center [384, 290] width 451 height 18
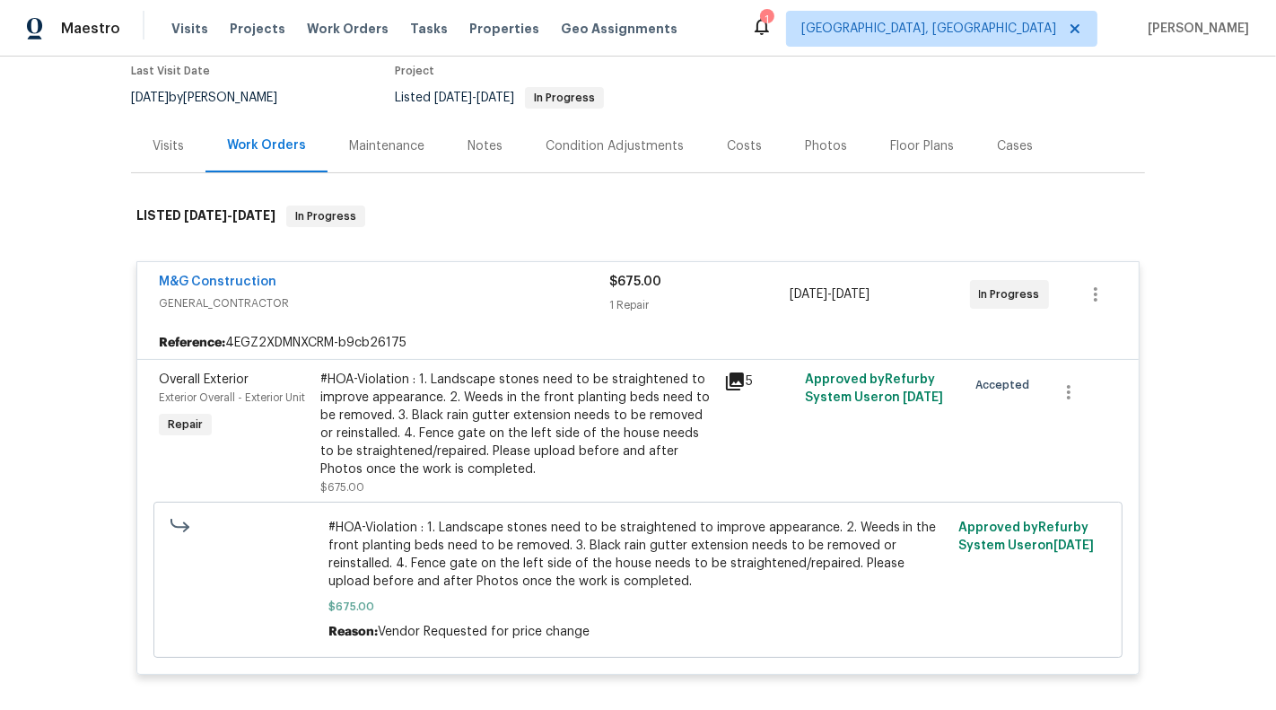
click at [217, 270] on div "M&G Construction GENERAL_CONTRACTOR $675.00 1 Repair [DATE] - [DATE] In Progress" at bounding box center [638, 294] width 1002 height 65
click at [236, 276] on link "M&G Construction" at bounding box center [218, 282] width 118 height 13
